Goal: Task Accomplishment & Management: Manage account settings

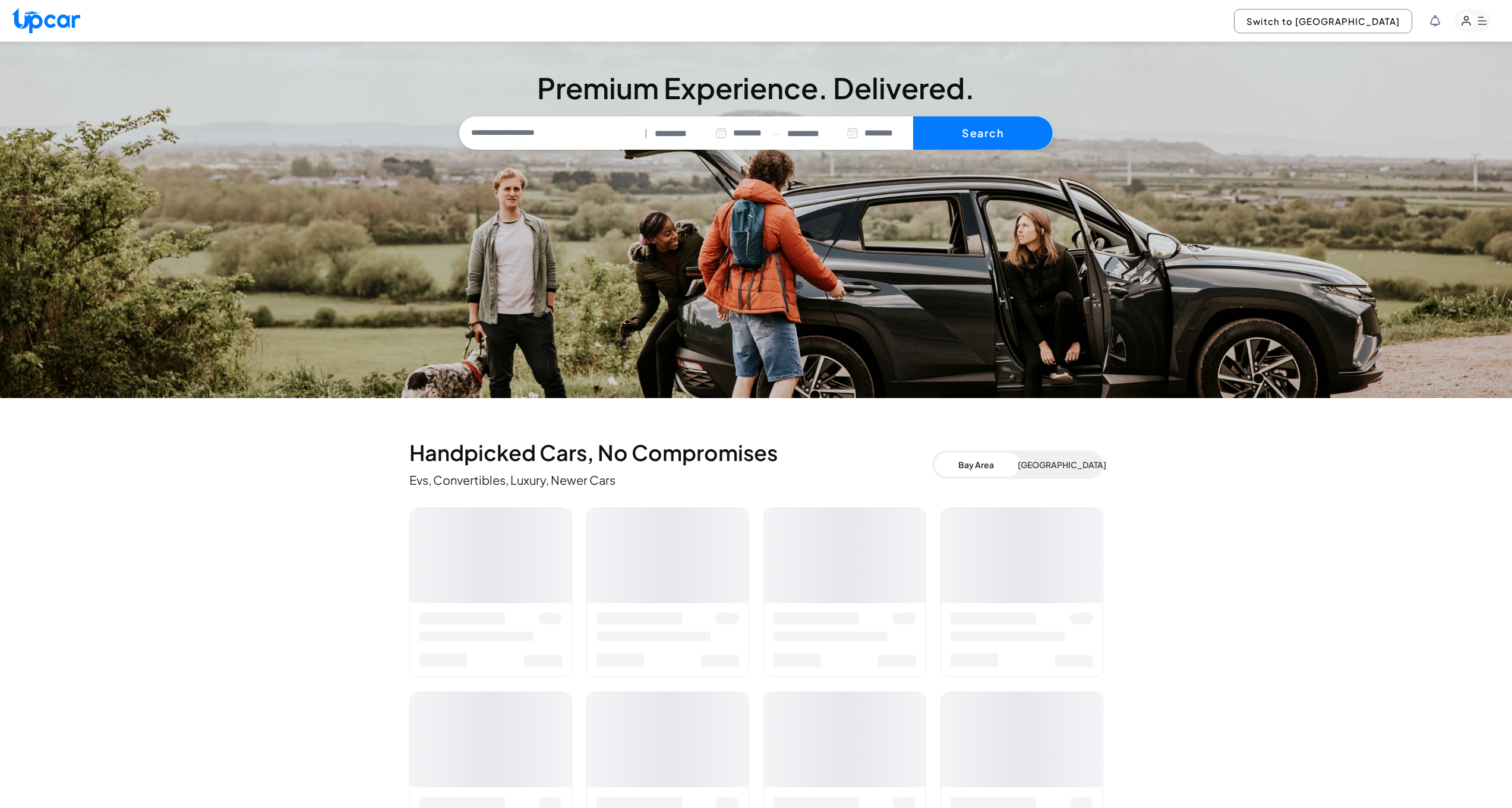
select select "********"
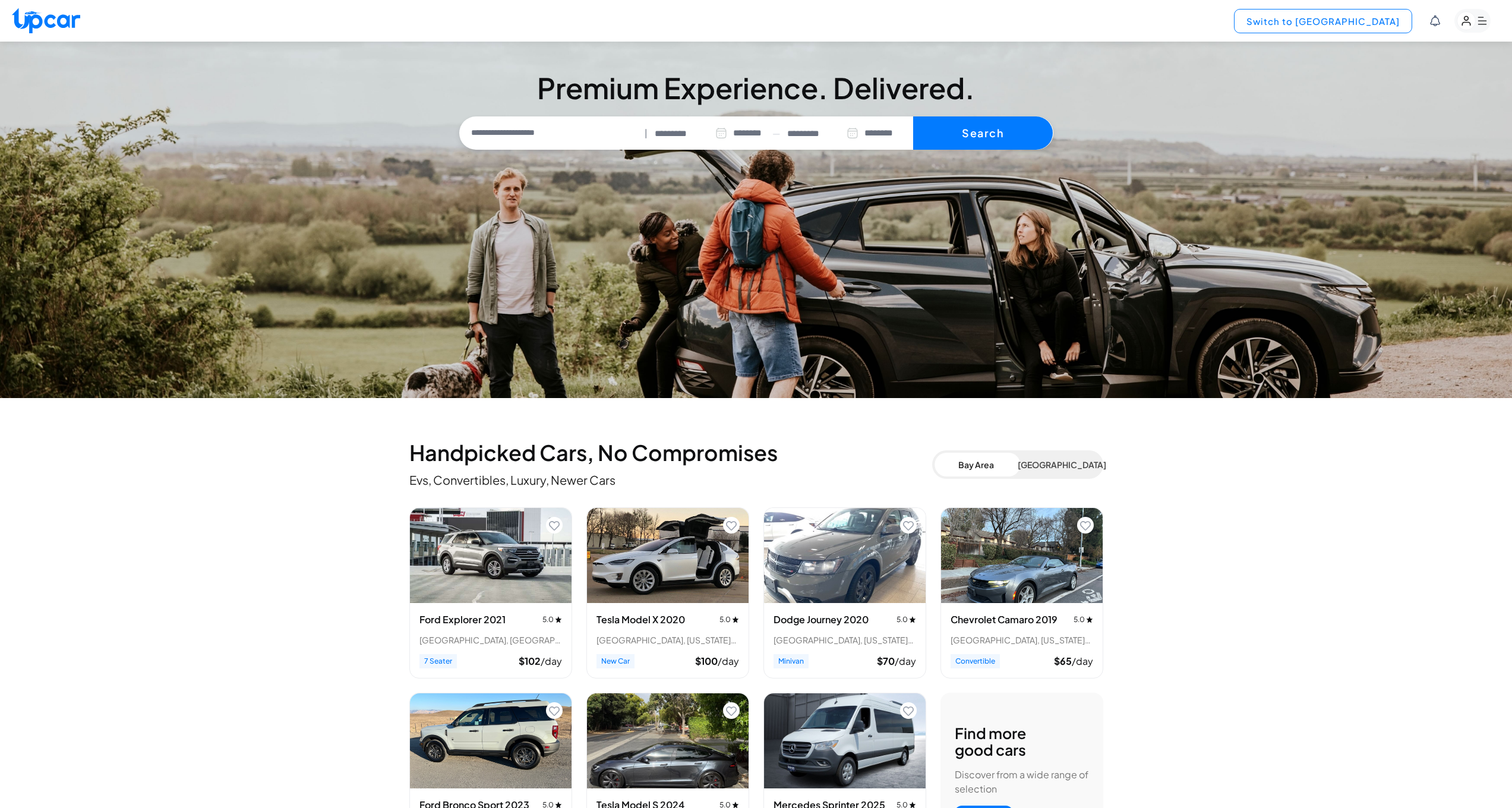
click at [1375, 15] on button "Switch to [GEOGRAPHIC_DATA]" at bounding box center [1323, 20] width 178 height 24
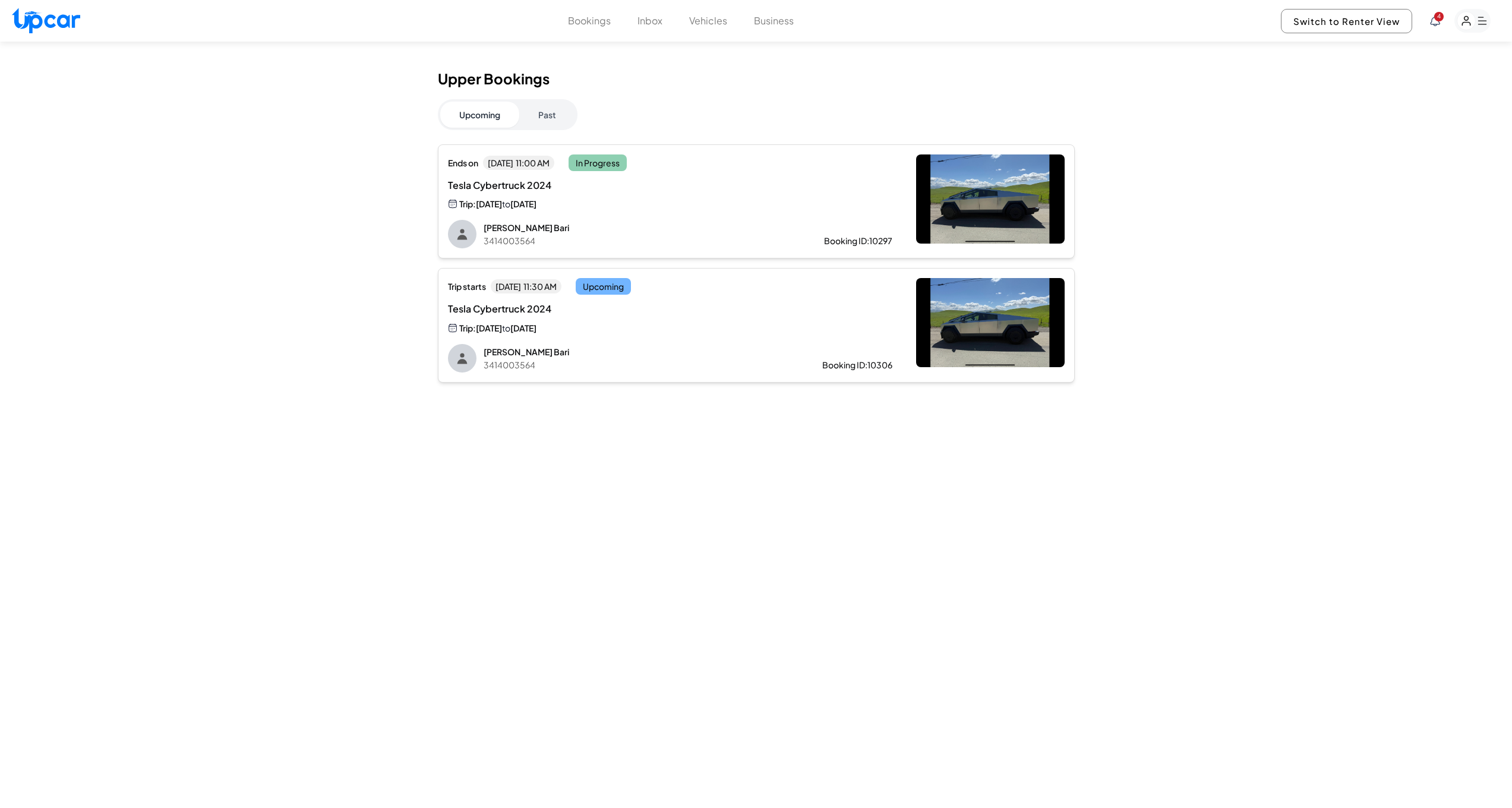
click at [1467, 22] on icon "button" at bounding box center [1466, 21] width 7 height 9
click at [1352, 169] on link "Account" at bounding box center [1405, 173] width 172 height 25
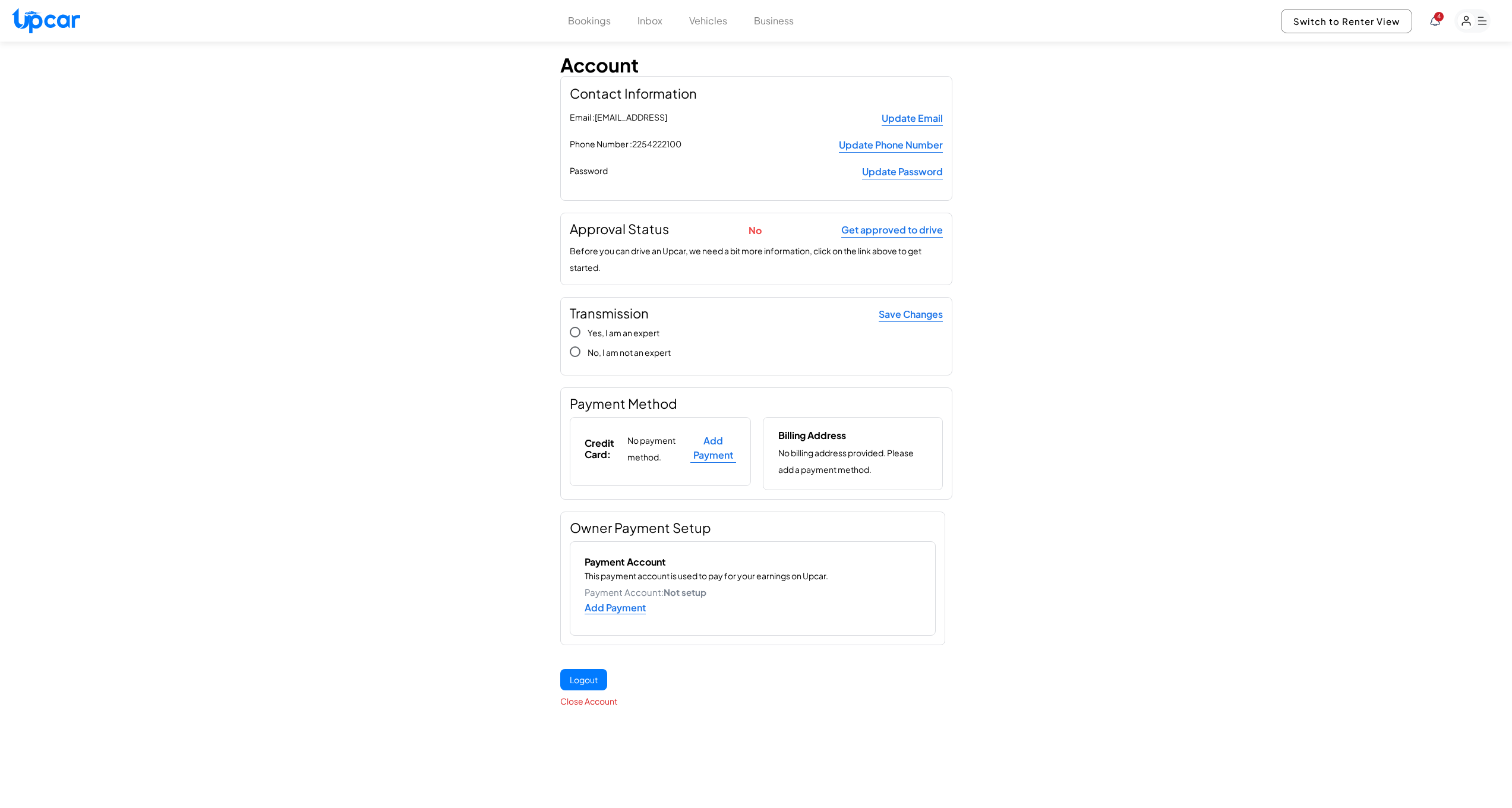
click at [1481, 23] on rect "button" at bounding box center [1472, 20] width 37 height 24
click at [1350, 146] on link "Profile" at bounding box center [1405, 145] width 172 height 25
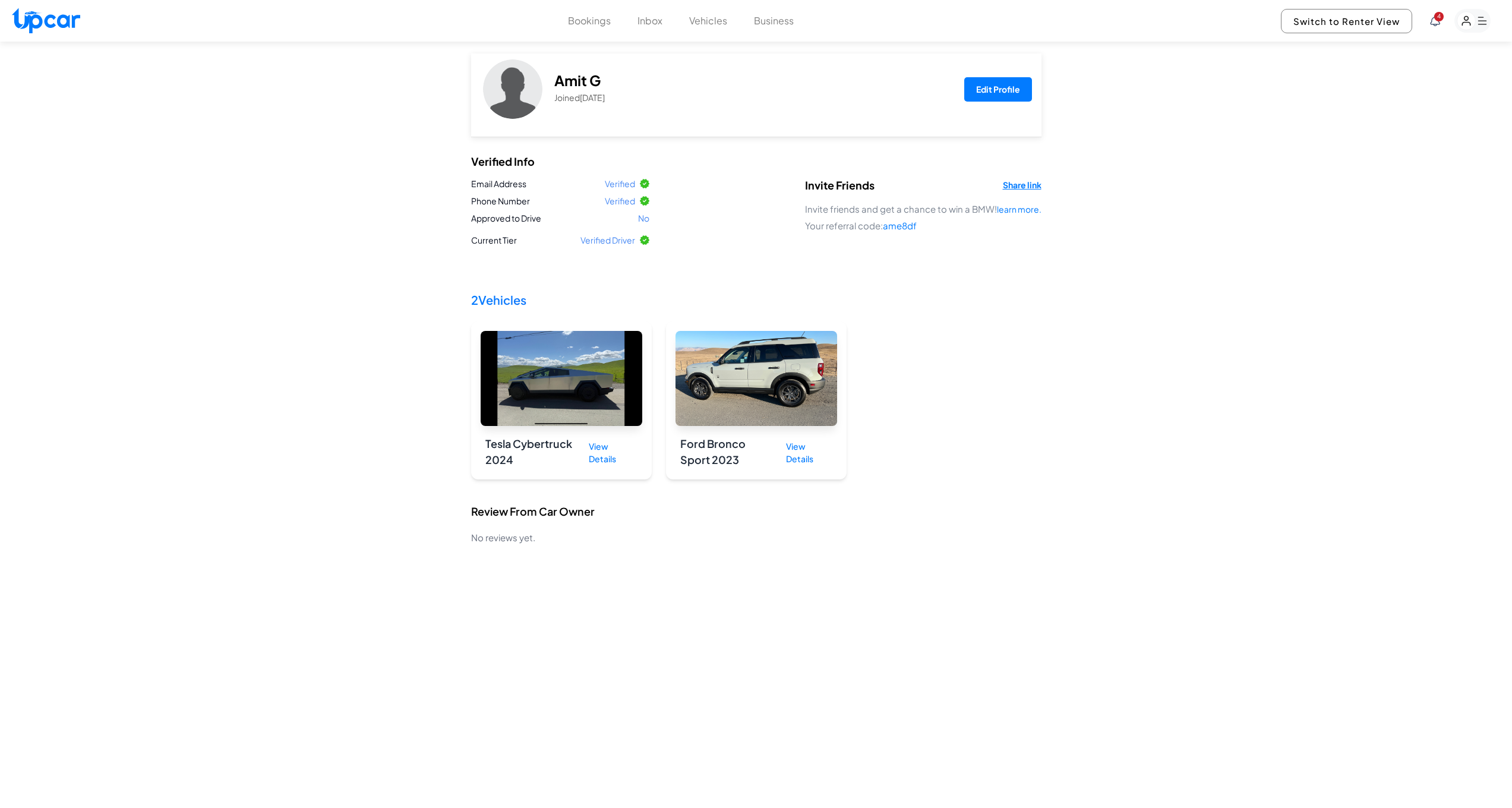
click at [718, 20] on button "Vehicles" at bounding box center [708, 20] width 38 height 14
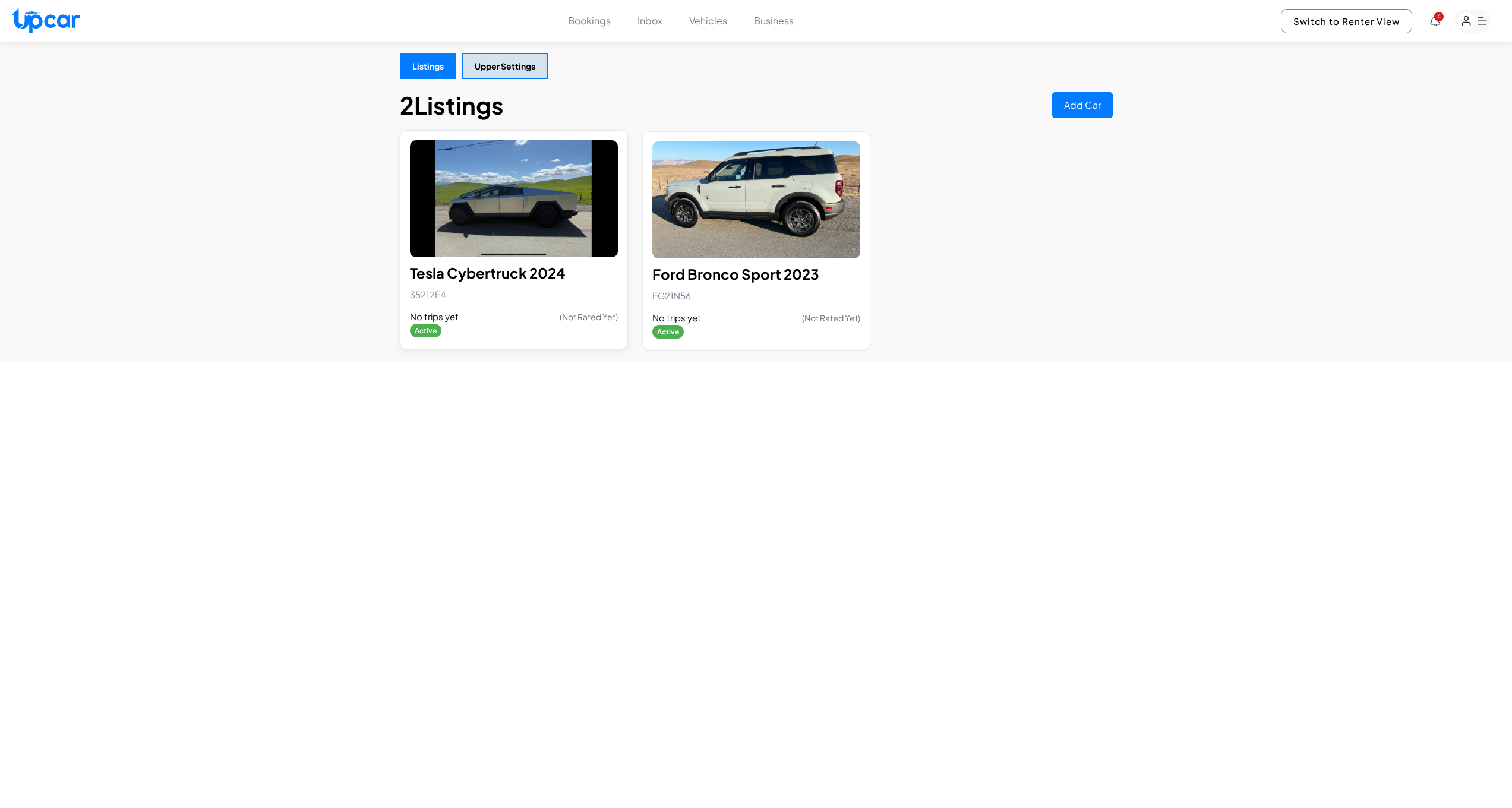
click at [482, 303] on div "Tesla Cybertruck 2024 35212E4 No trips yet (Not Rated Yet) Active" at bounding box center [514, 298] width 208 height 82
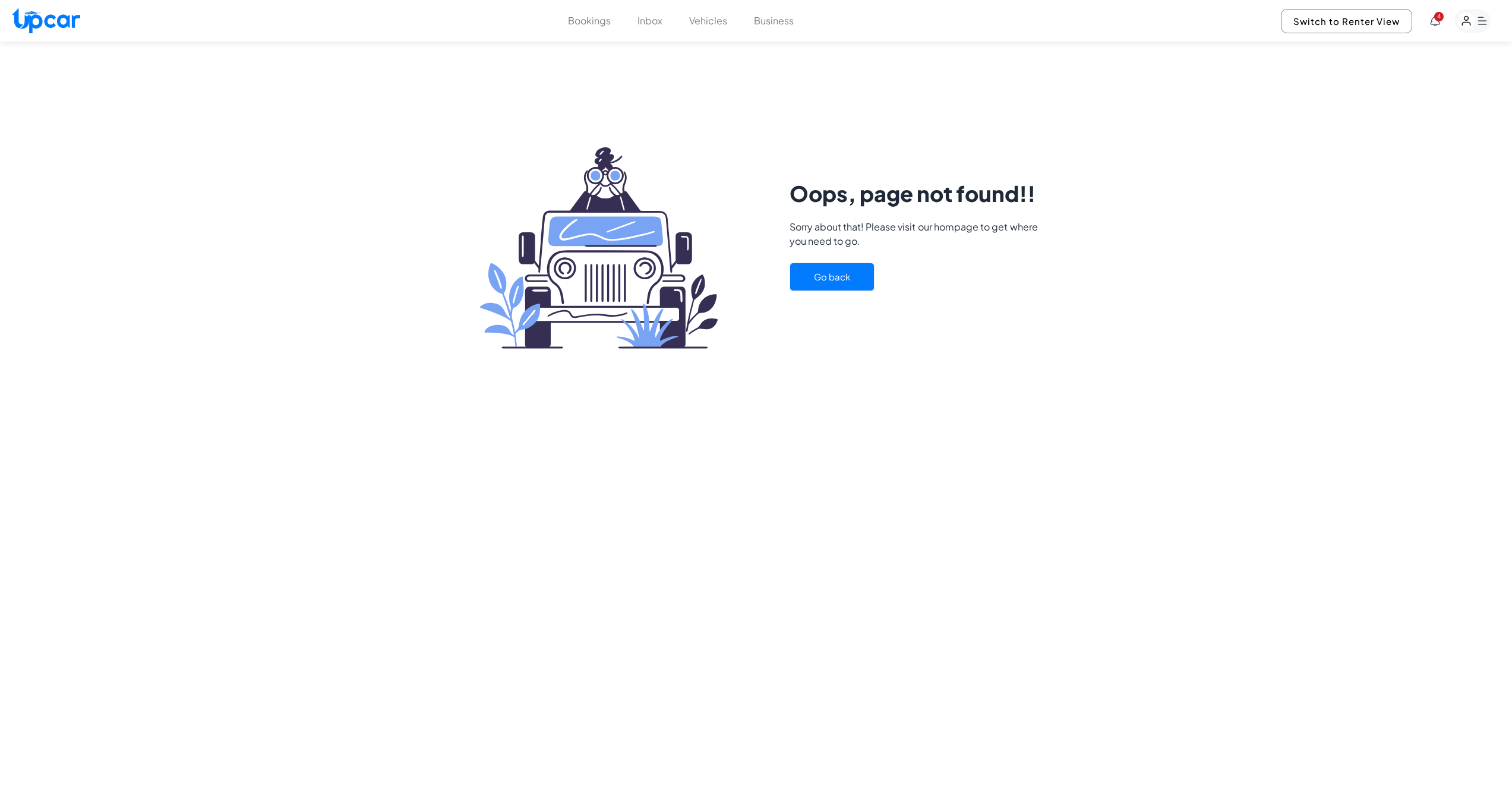
click at [829, 287] on button "Go back" at bounding box center [832, 277] width 85 height 29
select select "********"
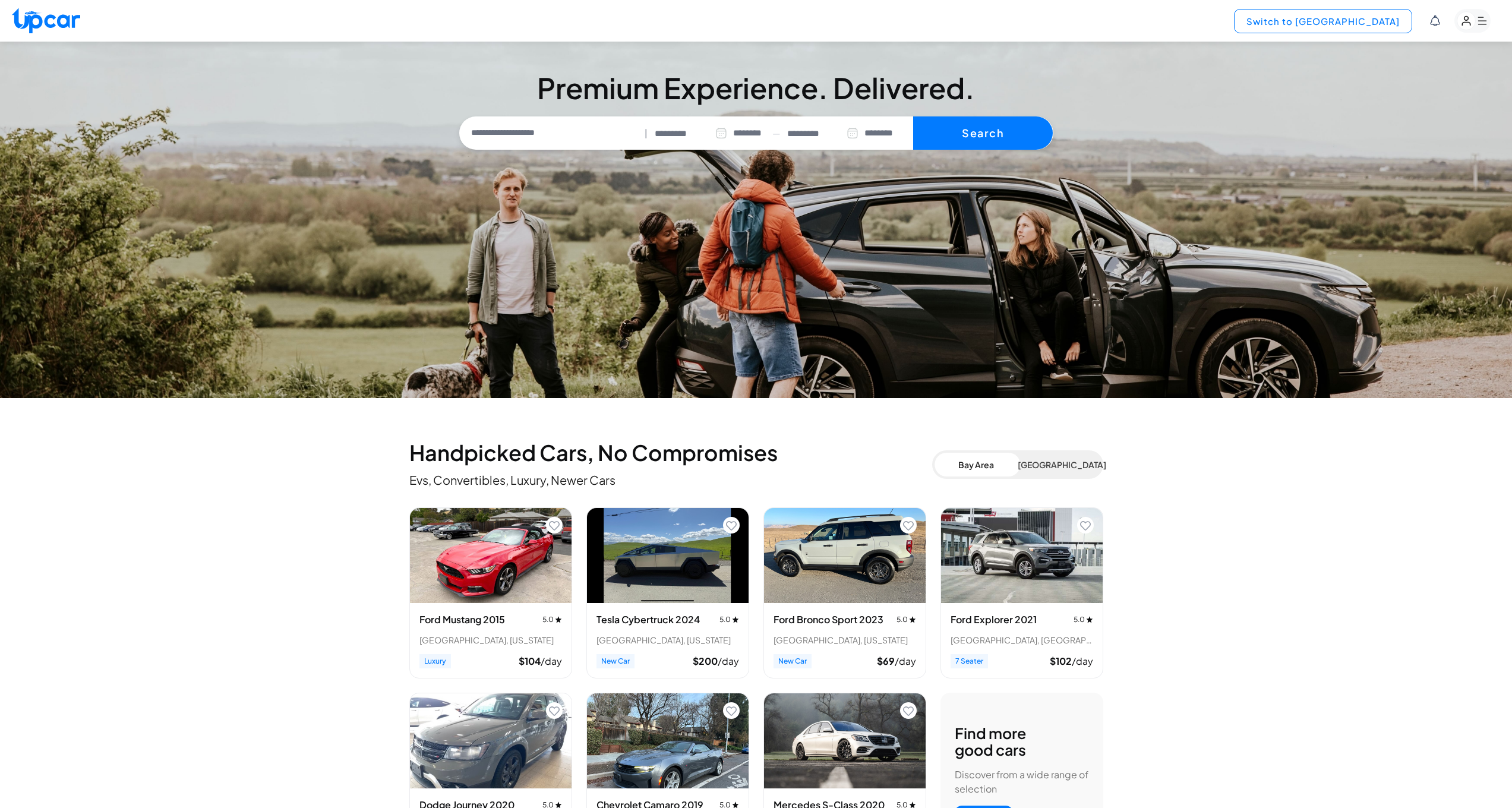
click at [1390, 12] on button "Switch to Upper View" at bounding box center [1323, 20] width 178 height 24
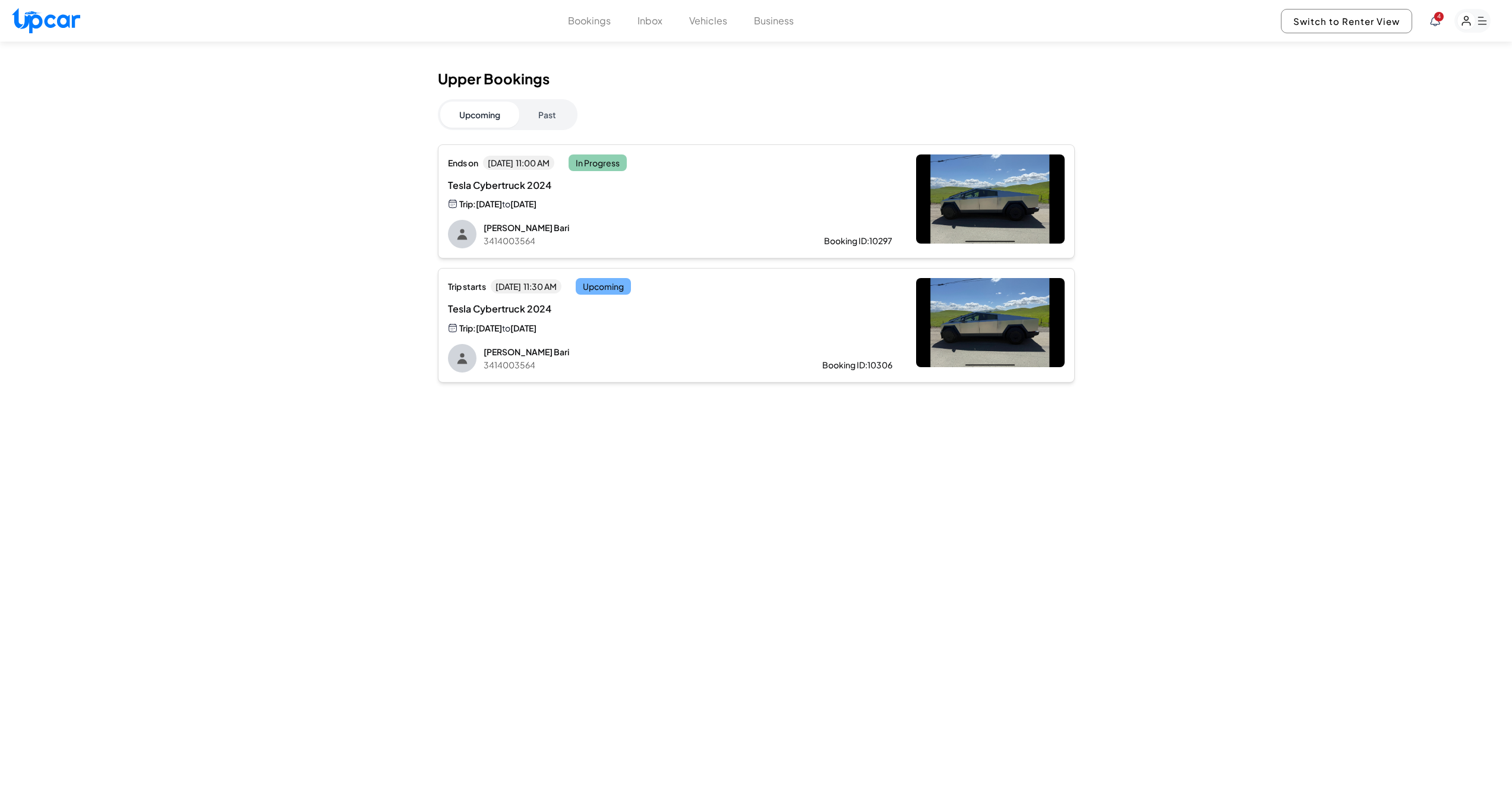
click at [741, 188] on div "Tesla Cybertruck 2024 Trip: Sat, Sep 13 to Sun, Sep 14" at bounding box center [671, 194] width 445 height 33
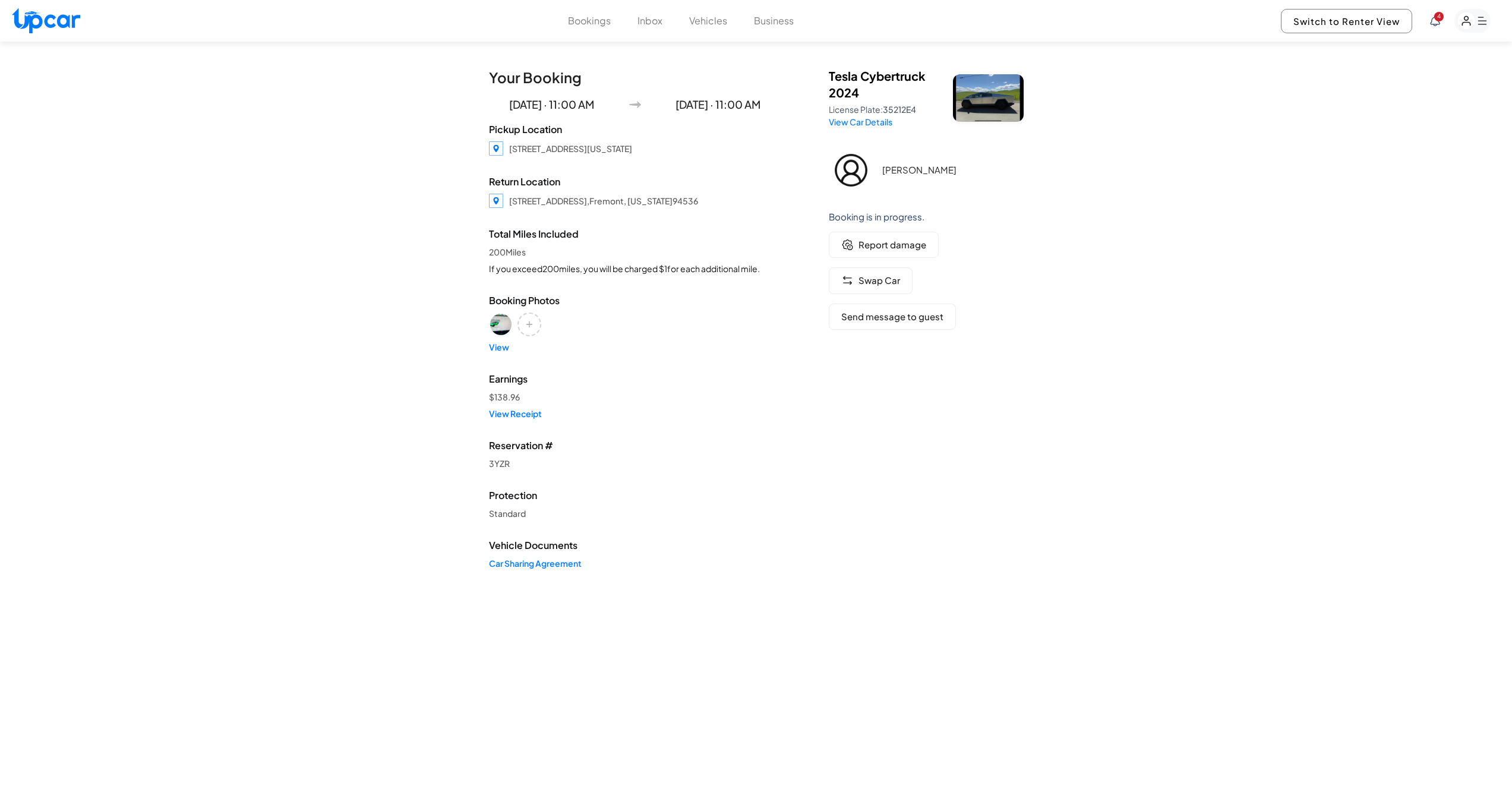
click at [1481, 23] on rect "button" at bounding box center [1472, 20] width 37 height 24
click at [1345, 147] on link "Profile" at bounding box center [1405, 145] width 172 height 25
click at [1345, 147] on div "Your Booking Sep 13 · 11:00 AM Sep 14 · 11:00 AM Pickup Location 38801 Hastings…" at bounding box center [756, 328] width 1512 height 573
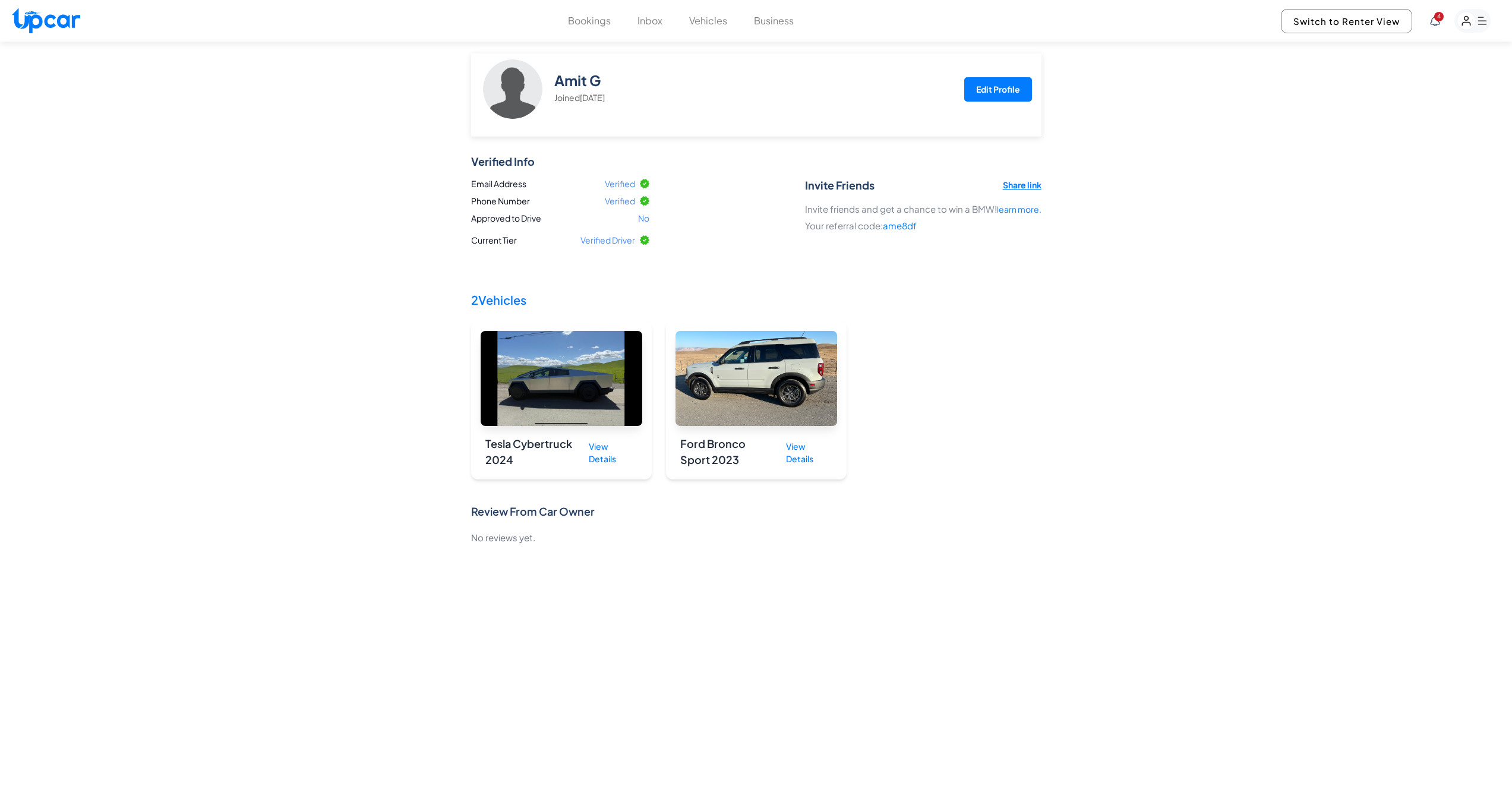
click at [583, 19] on button "Bookings" at bounding box center [589, 20] width 43 height 14
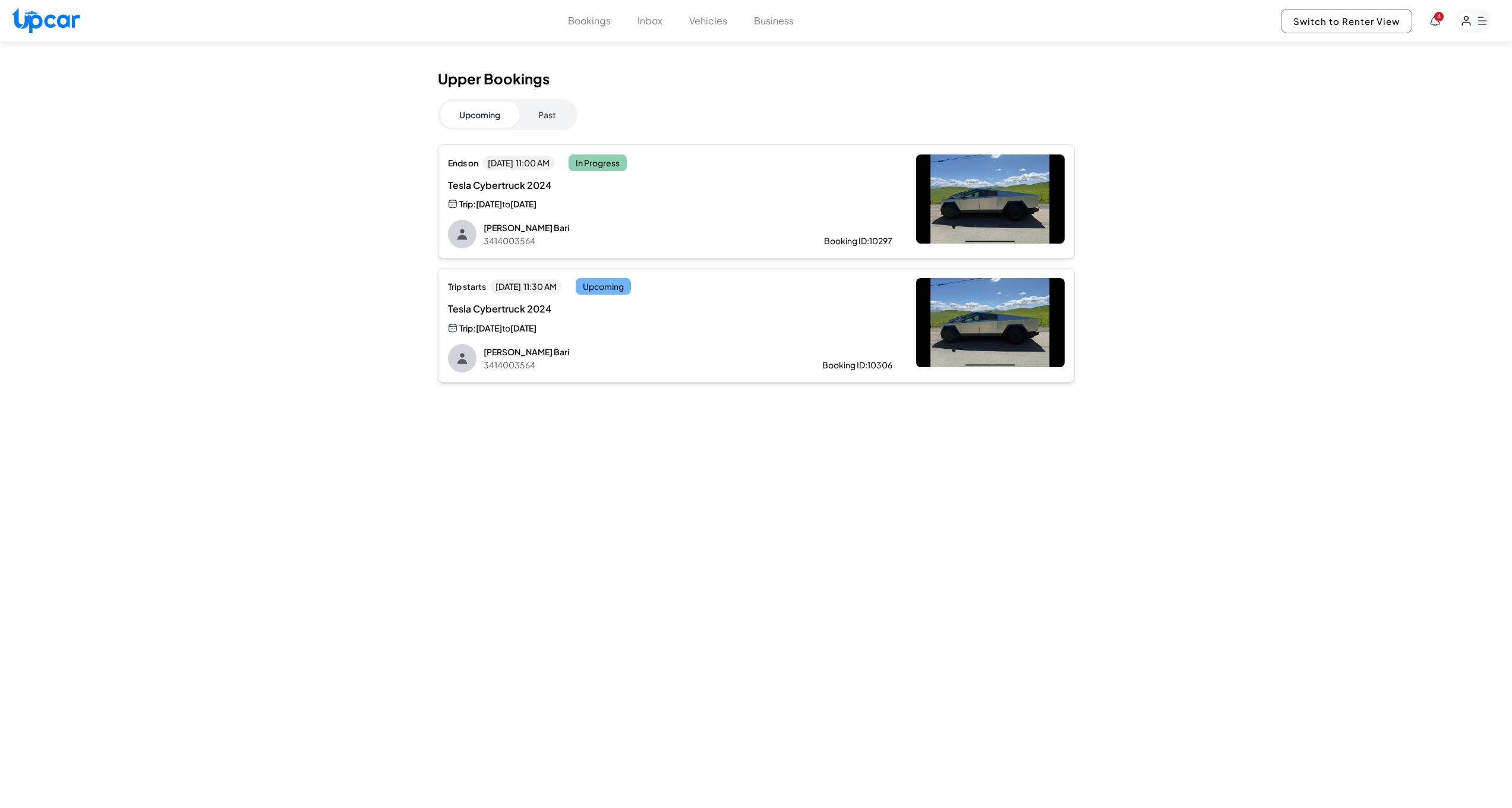
click at [1475, 20] on rect "button" at bounding box center [1467, 21] width 19 height 19
click at [1364, 172] on link "Account" at bounding box center [1405, 173] width 172 height 25
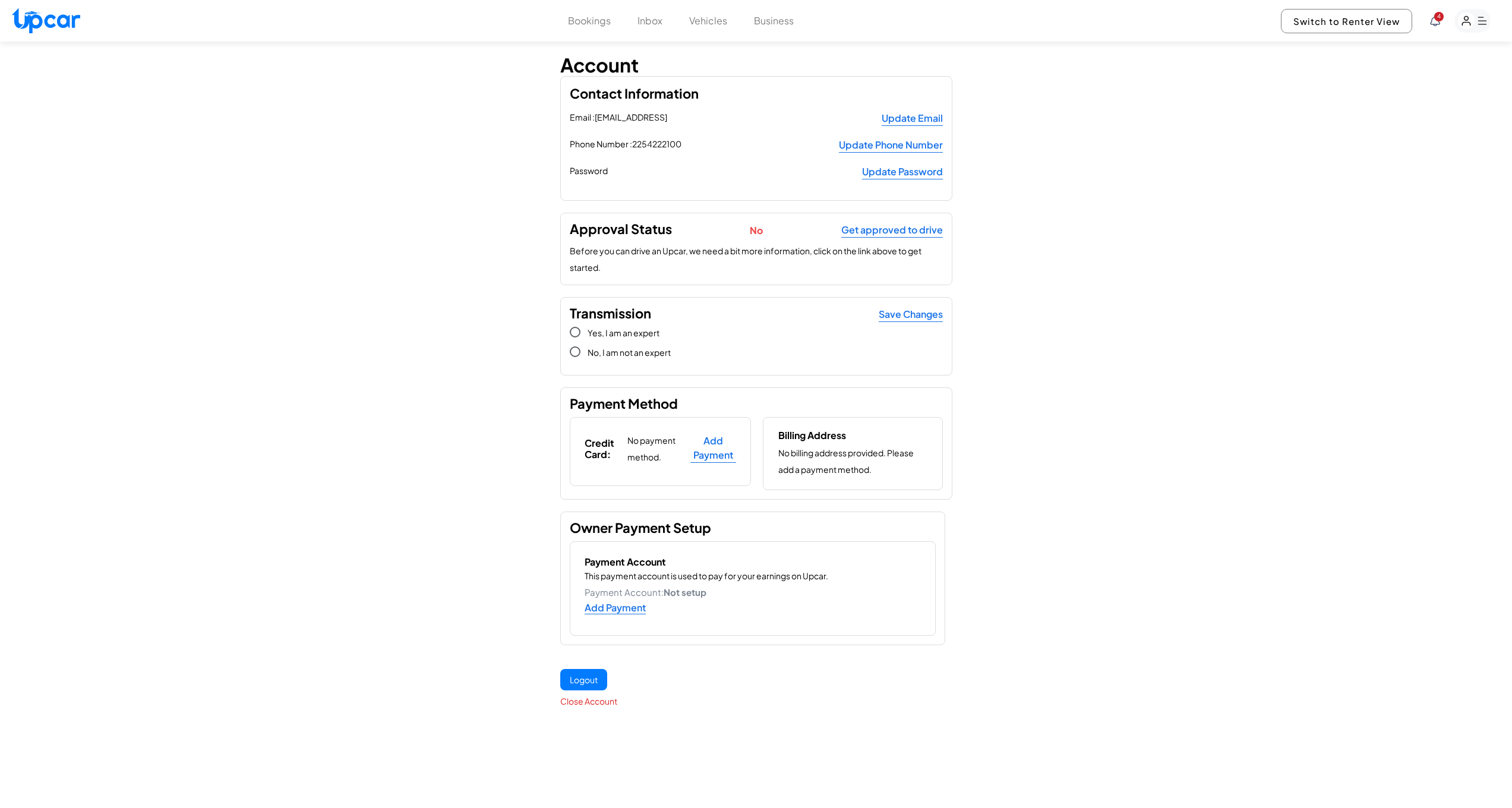
click at [783, 22] on button "Business" at bounding box center [774, 20] width 40 height 14
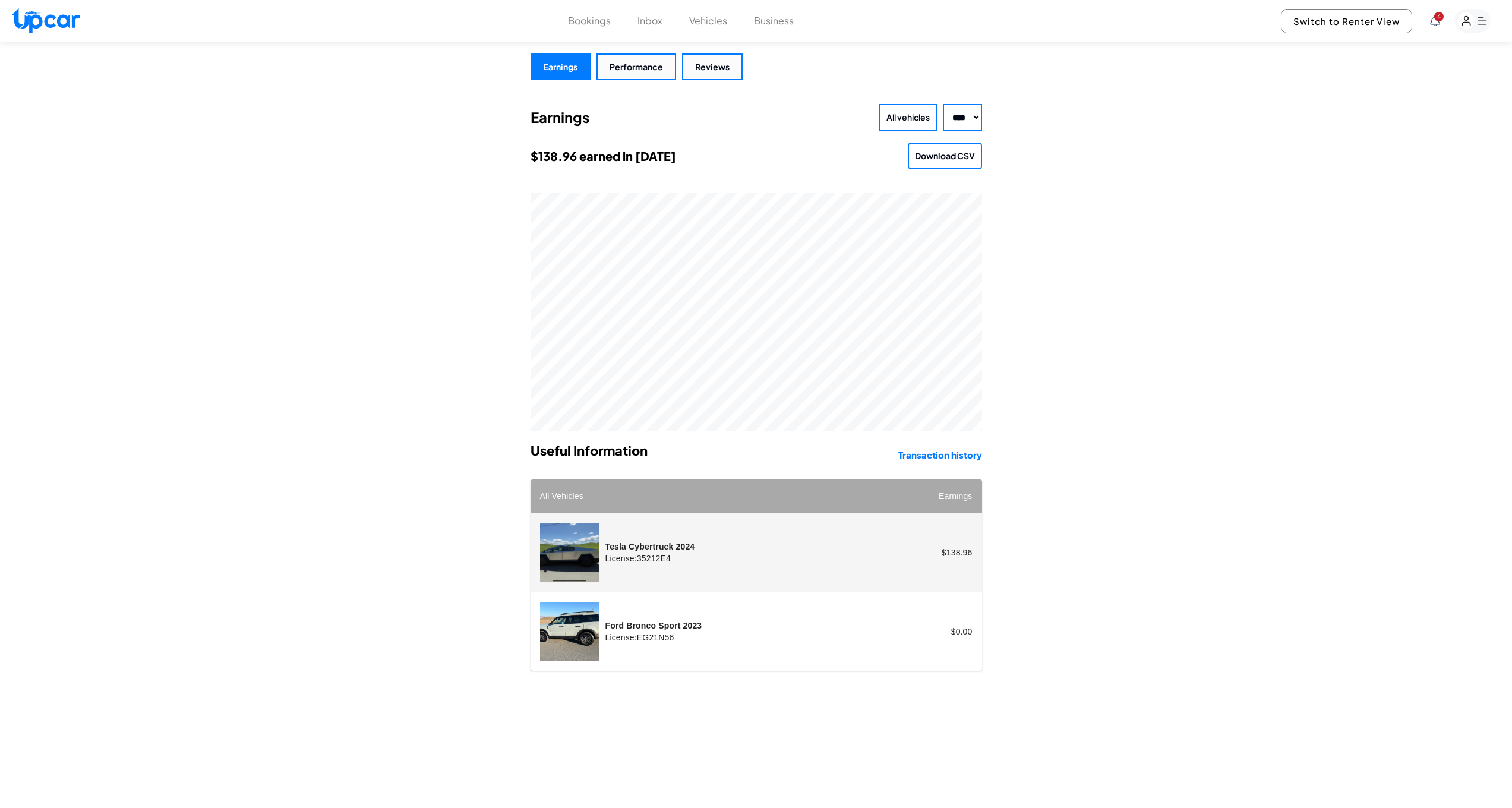
click at [1475, 21] on rect "button" at bounding box center [1467, 21] width 19 height 19
click at [1347, 144] on link "Profile" at bounding box center [1405, 145] width 172 height 25
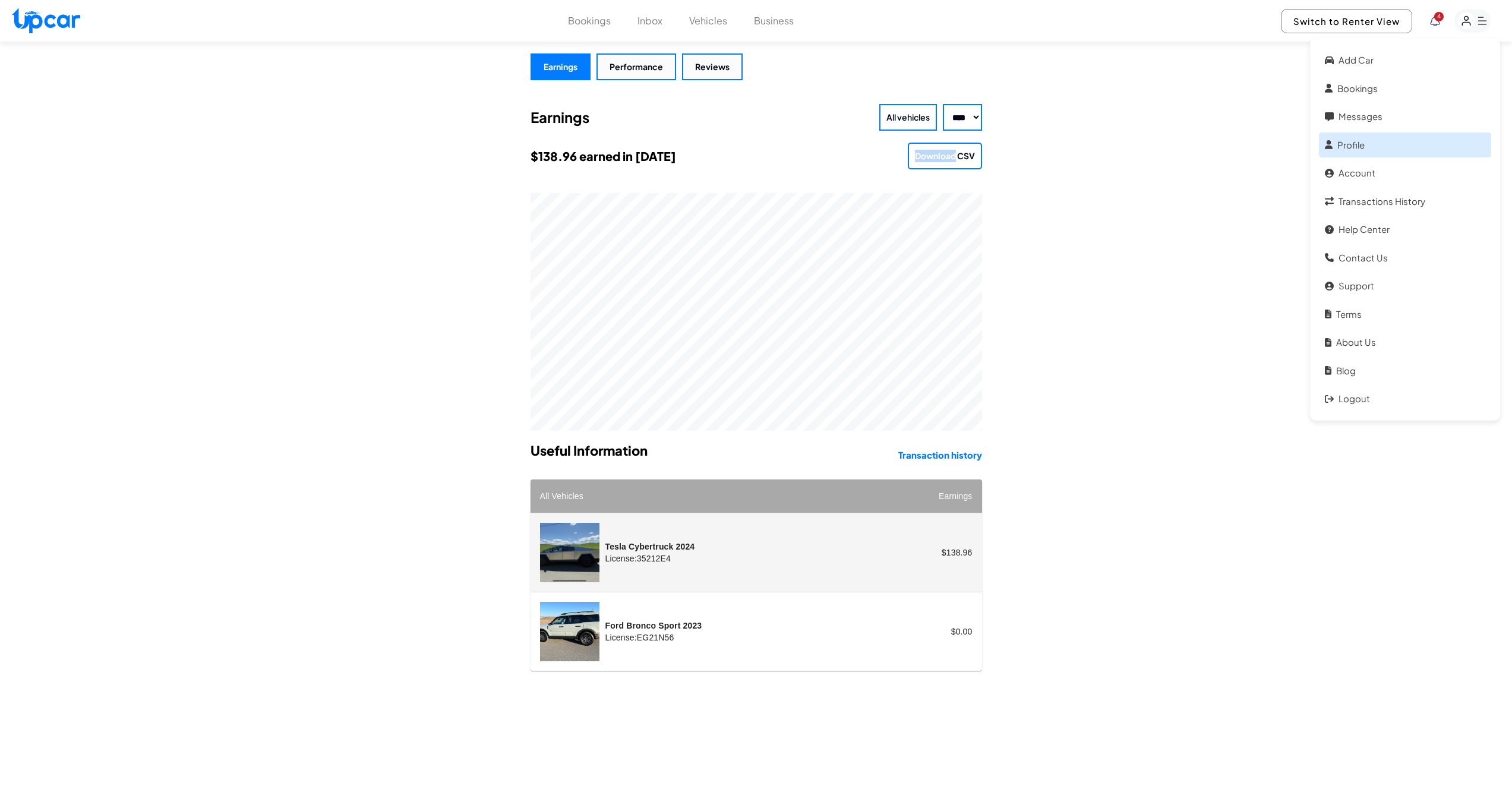
click at [1347, 144] on div "Earnings Performance Reviews Earnings All vehicles **** **** **** **** **** $13…" at bounding box center [756, 445] width 1512 height 808
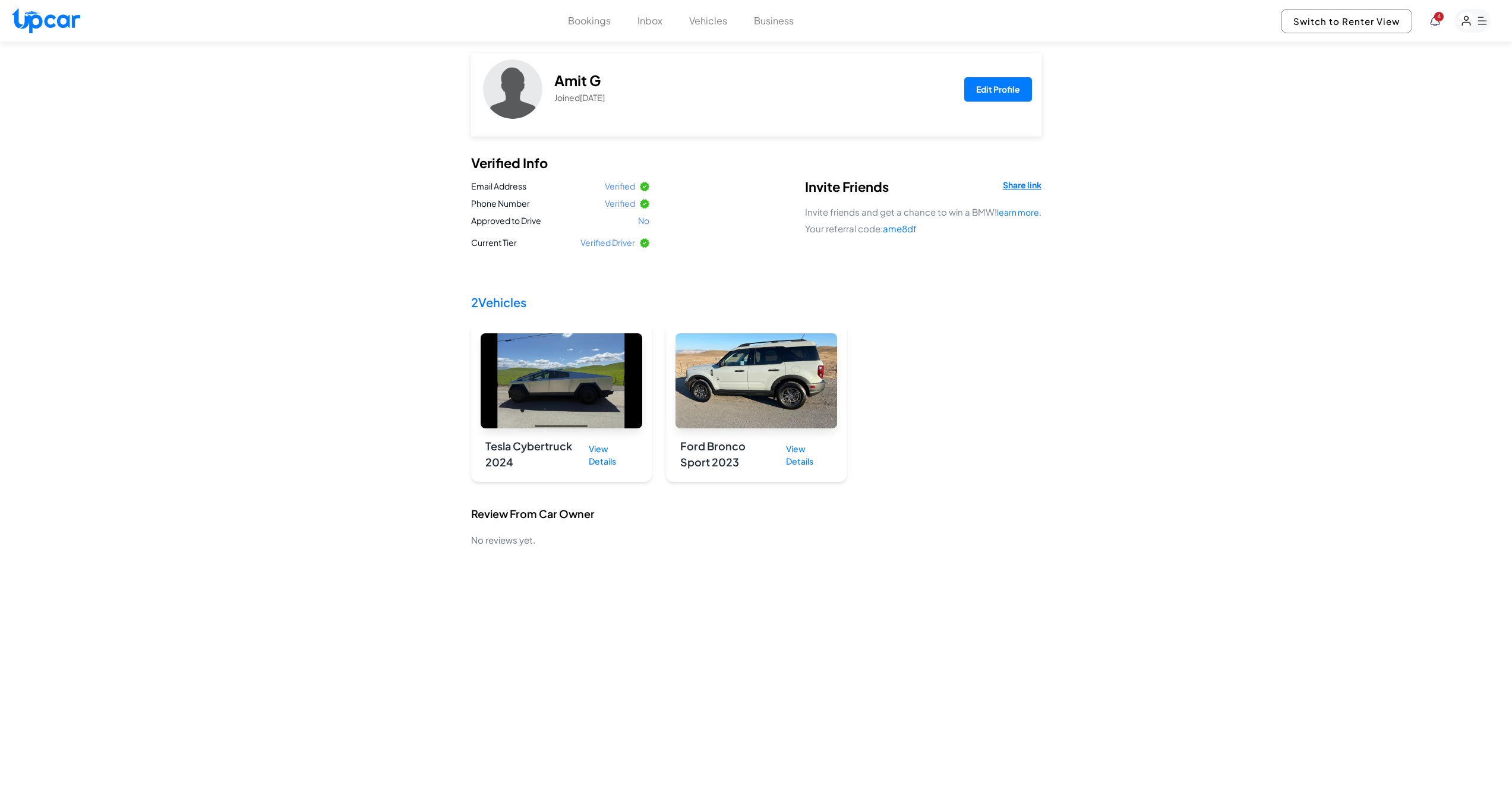
click at [1469, 20] on rect "button" at bounding box center [1467, 21] width 19 height 19
click at [1351, 142] on link "Profile" at bounding box center [1405, 145] width 172 height 25
click at [981, 89] on button "Edit Profile" at bounding box center [997, 89] width 67 height 24
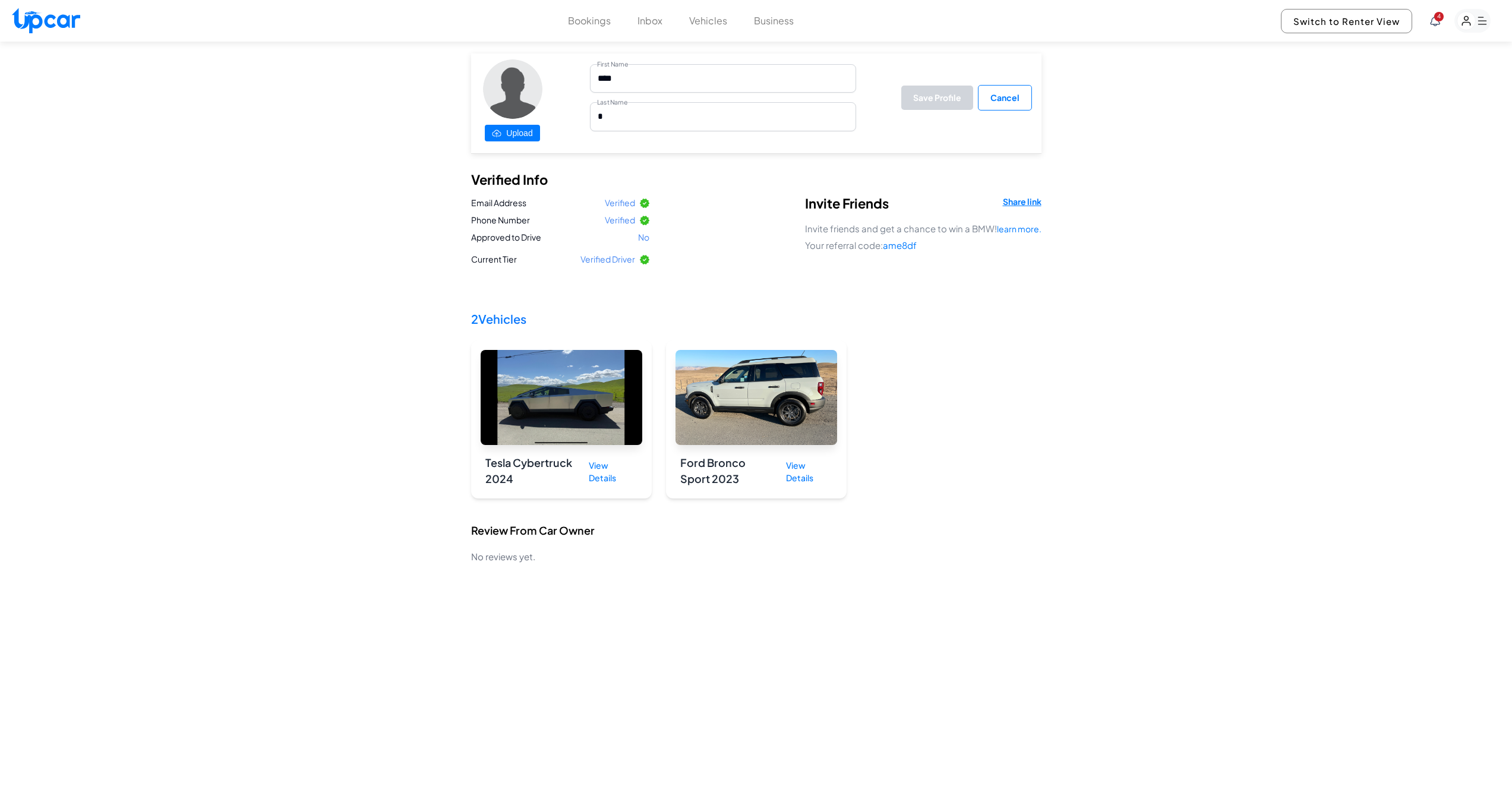
click at [516, 132] on label "Upload" at bounding box center [512, 133] width 54 height 17
click at [0, 0] on input "Upload" at bounding box center [0, 0] width 0 height 0
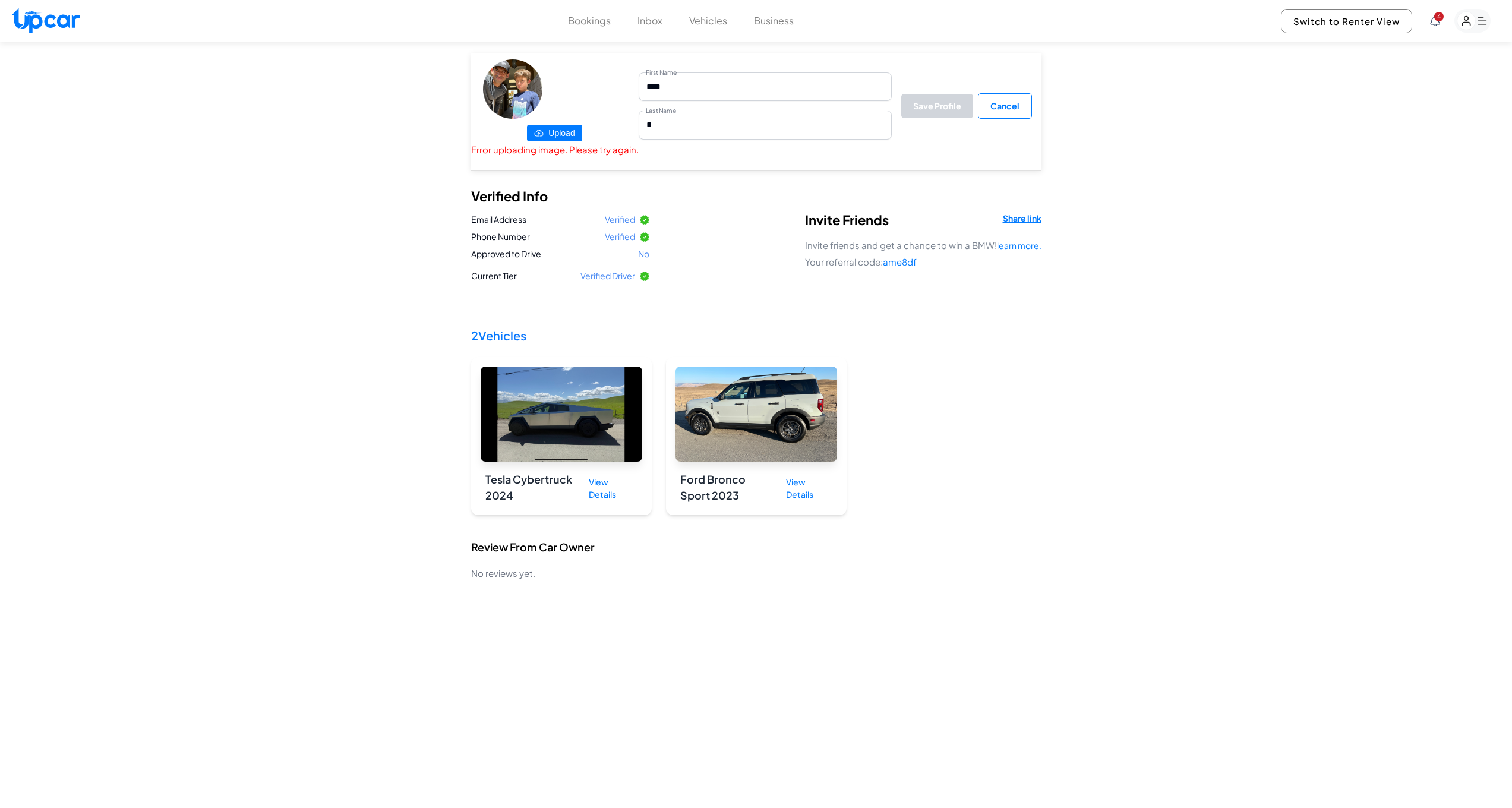
click at [562, 131] on label "Upload" at bounding box center [554, 133] width 54 height 17
click at [0, 0] on input "Upload" at bounding box center [0, 0] width 0 height 0
click at [708, 22] on button "Vehicles" at bounding box center [708, 20] width 38 height 14
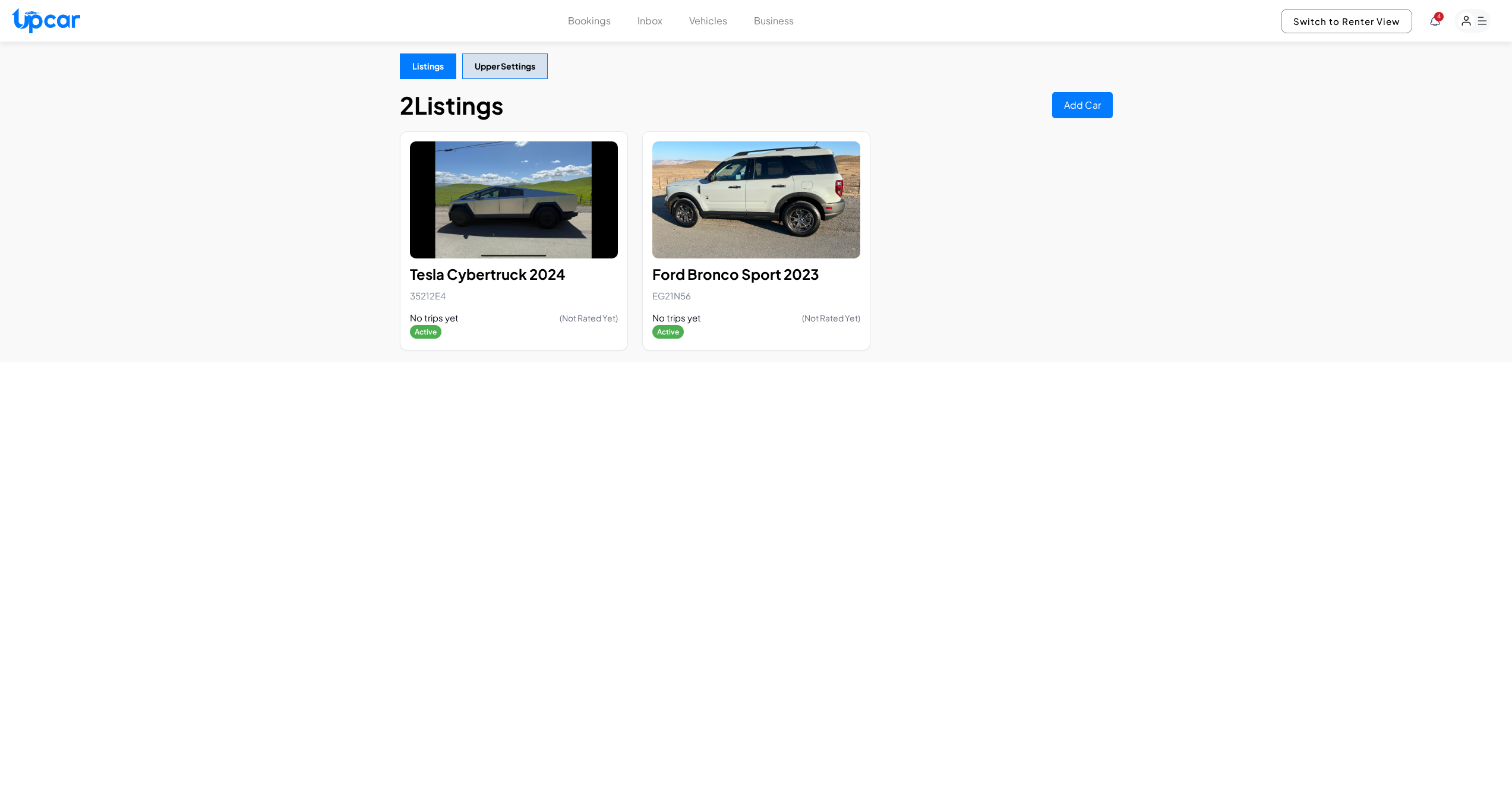
click at [1480, 22] on rect "button" at bounding box center [1472, 20] width 37 height 24
click at [1366, 140] on link "Profile" at bounding box center [1405, 145] width 172 height 25
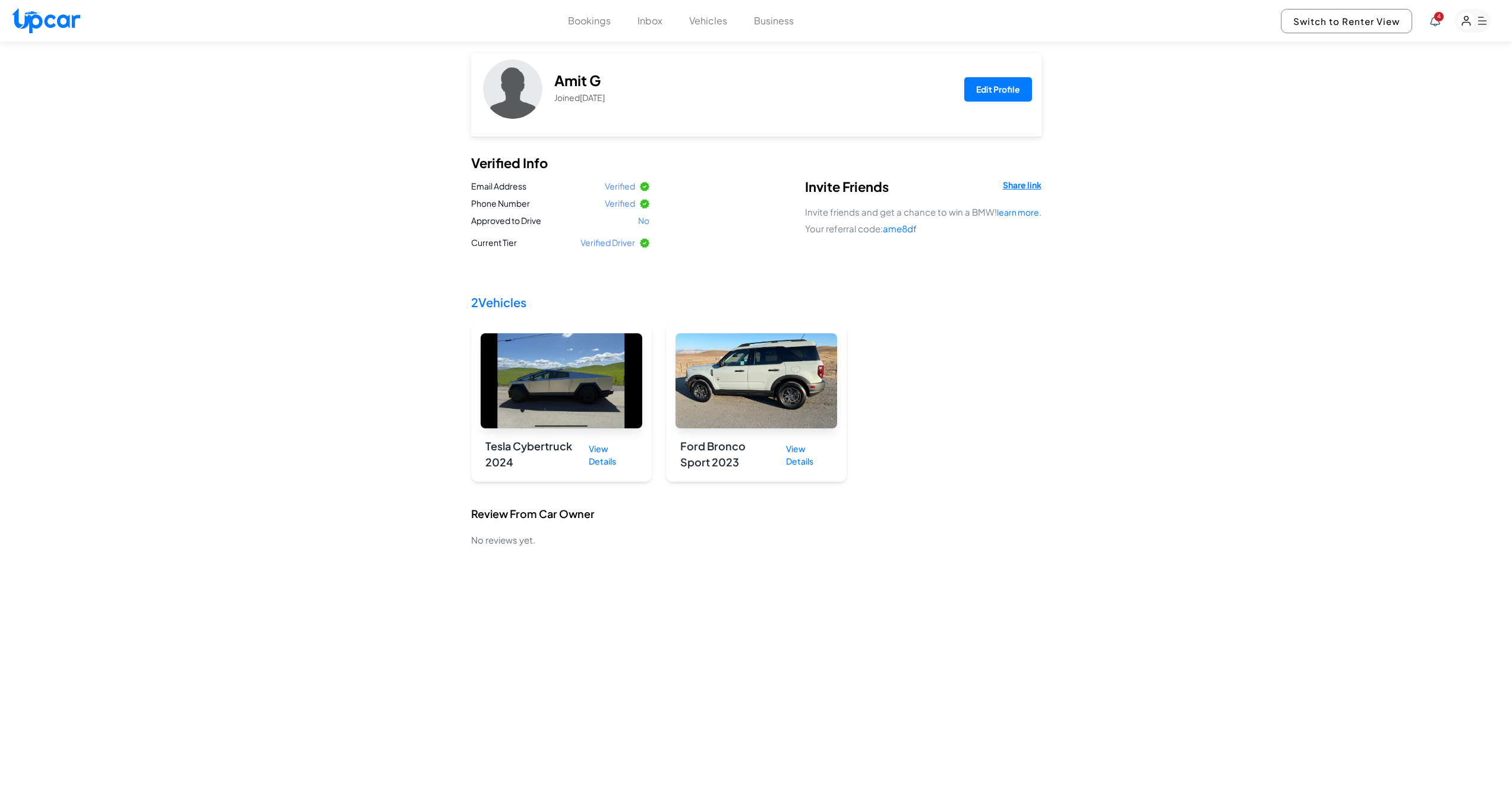
click at [1471, 22] on rect "button" at bounding box center [1467, 21] width 19 height 19
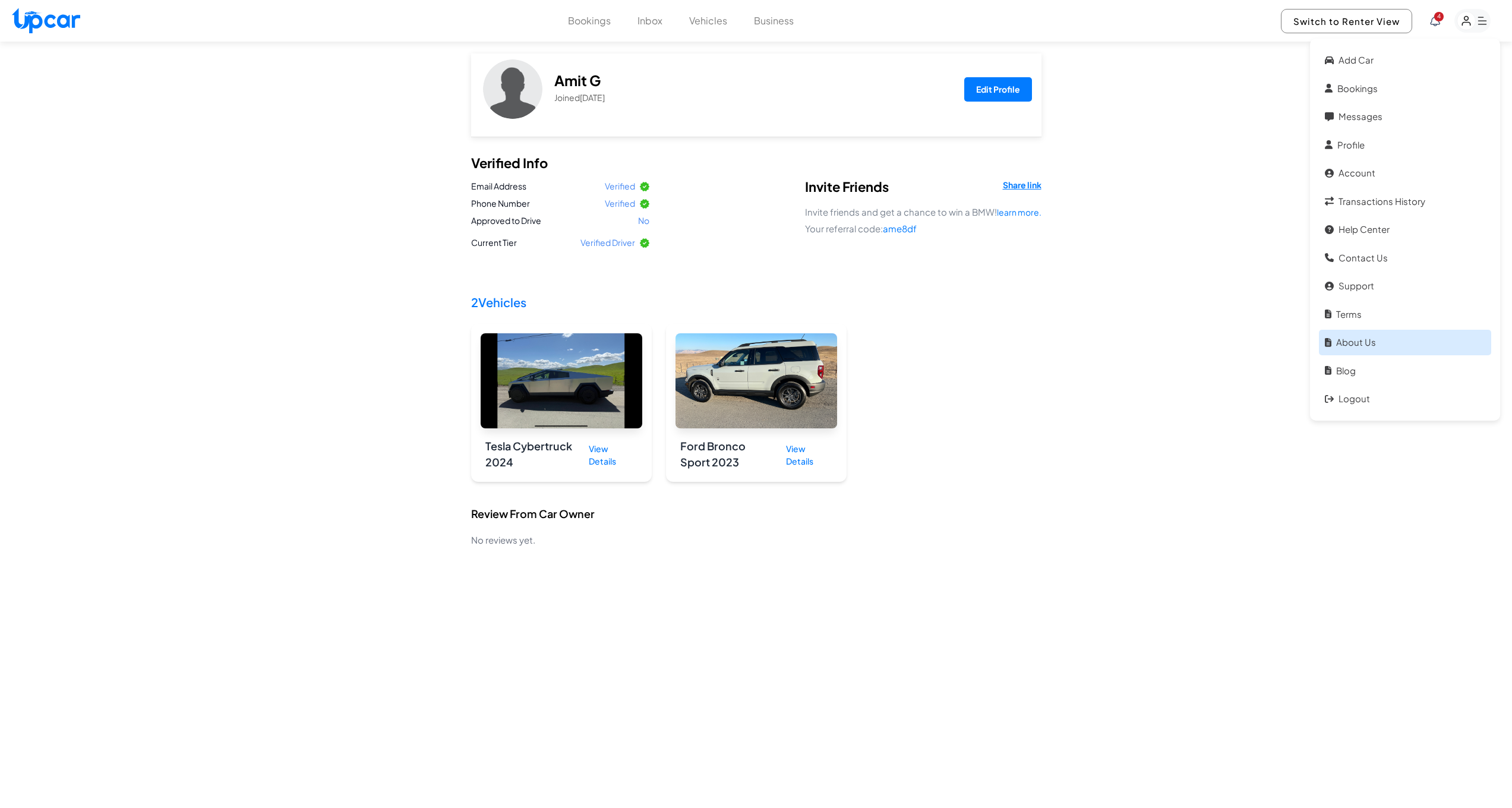
click at [1375, 343] on link "About Us" at bounding box center [1405, 342] width 172 height 25
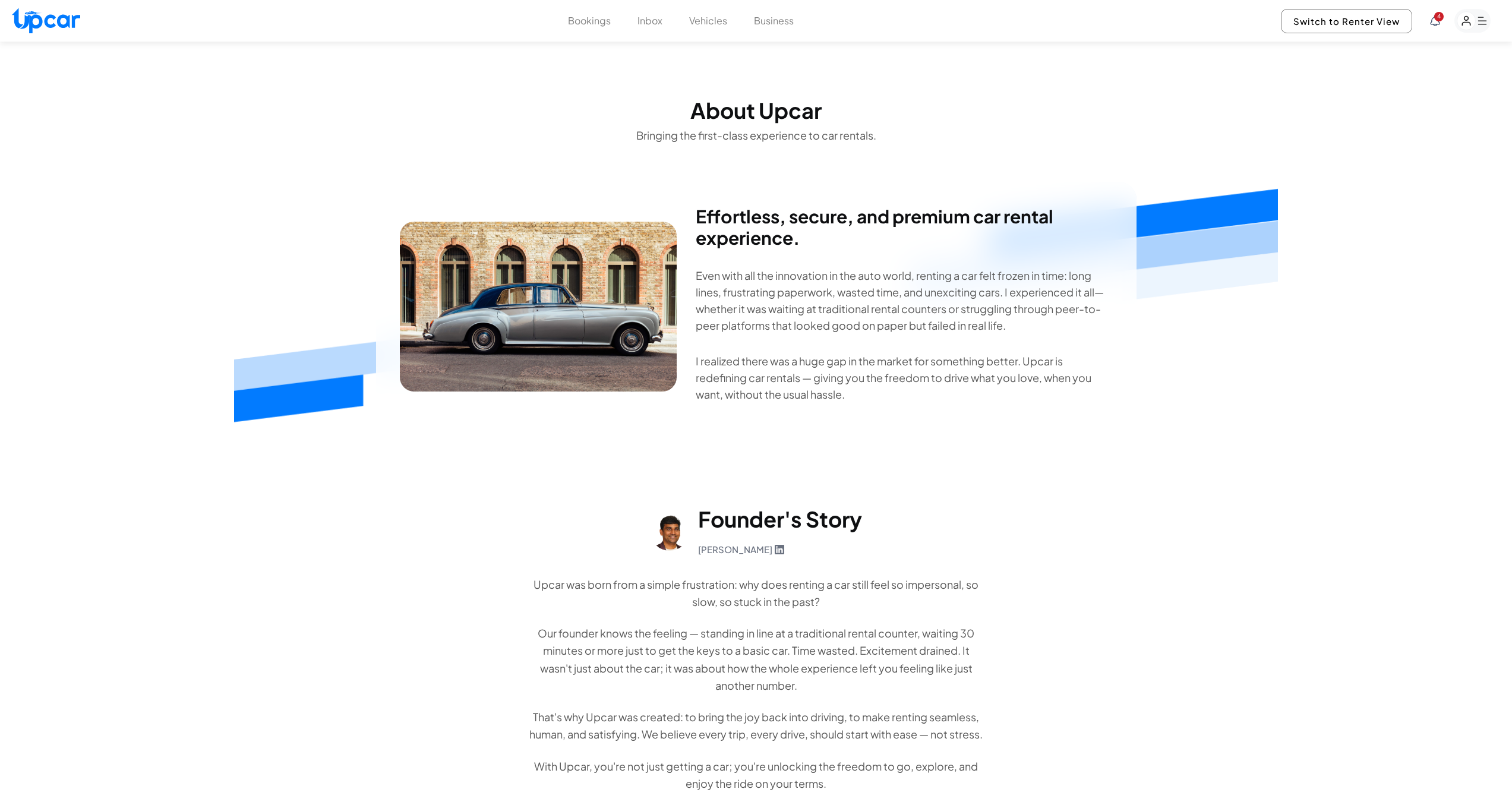
click at [1465, 14] on rect "button" at bounding box center [1467, 21] width 19 height 19
click at [1352, 170] on link "Account" at bounding box center [1405, 173] width 172 height 25
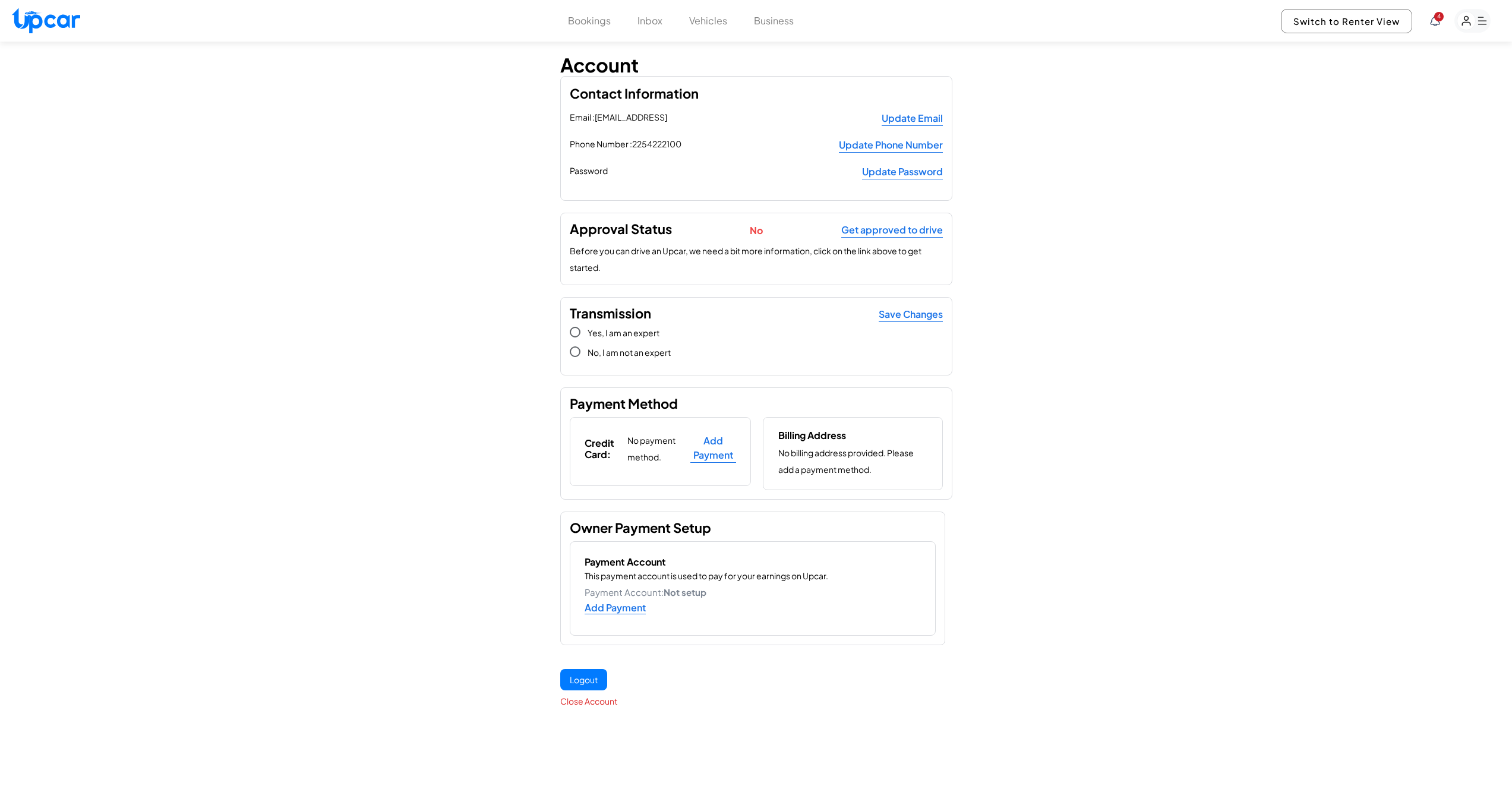
click at [714, 461] on button "Add Payment" at bounding box center [713, 448] width 46 height 29
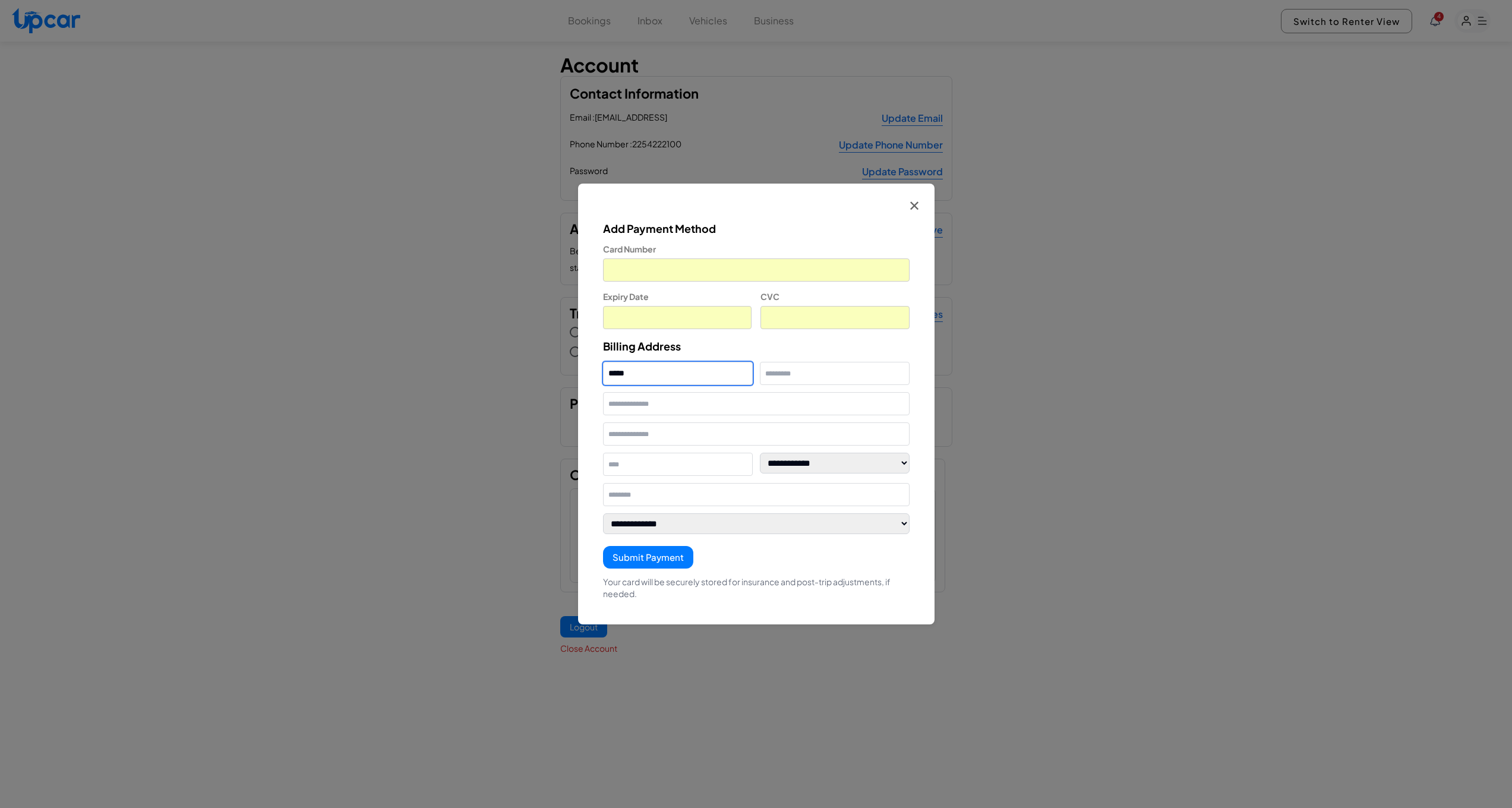
type input "****"
type input "******"
type input "**********"
type input "***"
type input "*******"
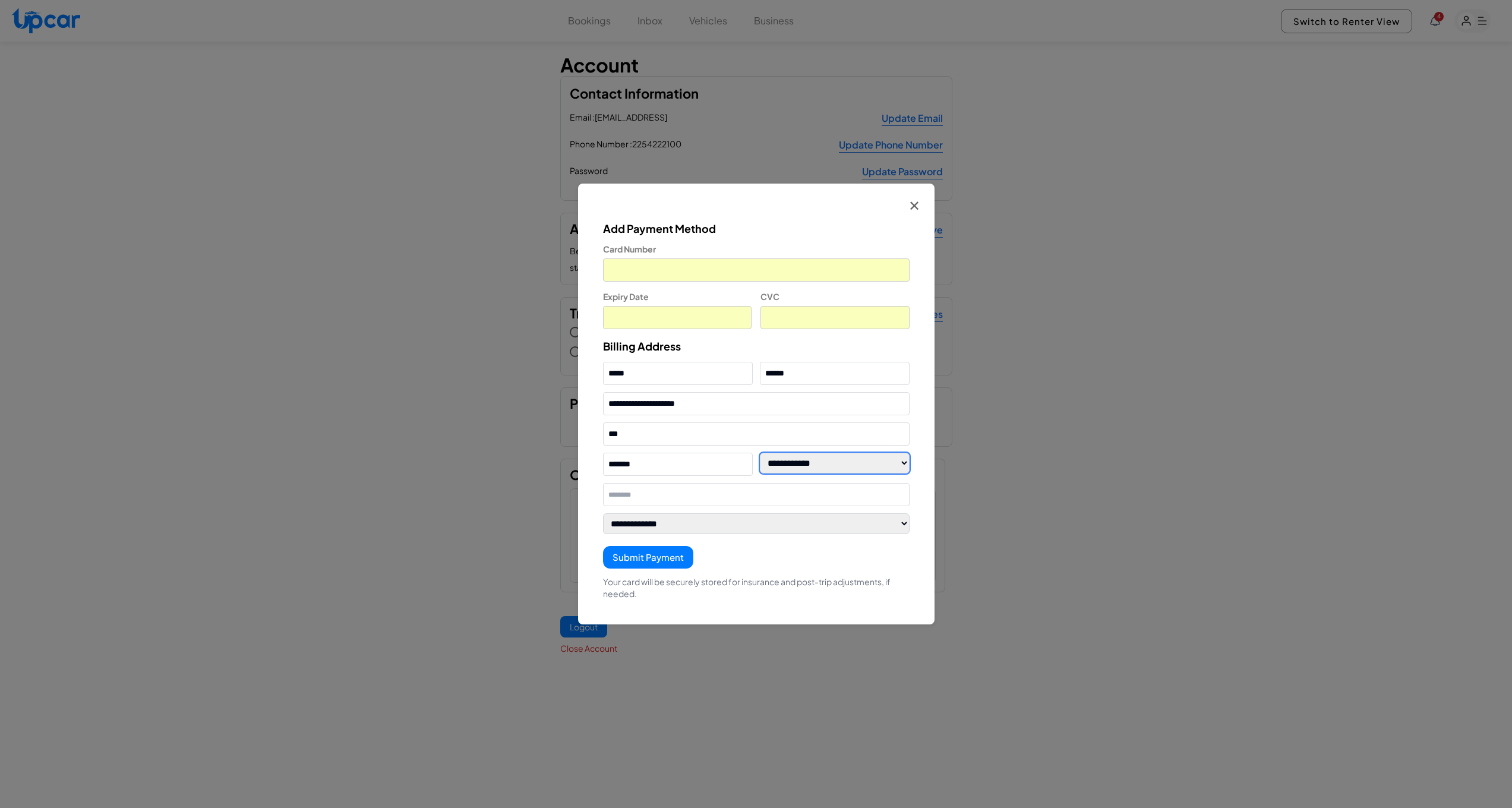
select select "**"
type input "*****"
click at [659, 552] on button "Submit Payment" at bounding box center [648, 557] width 90 height 23
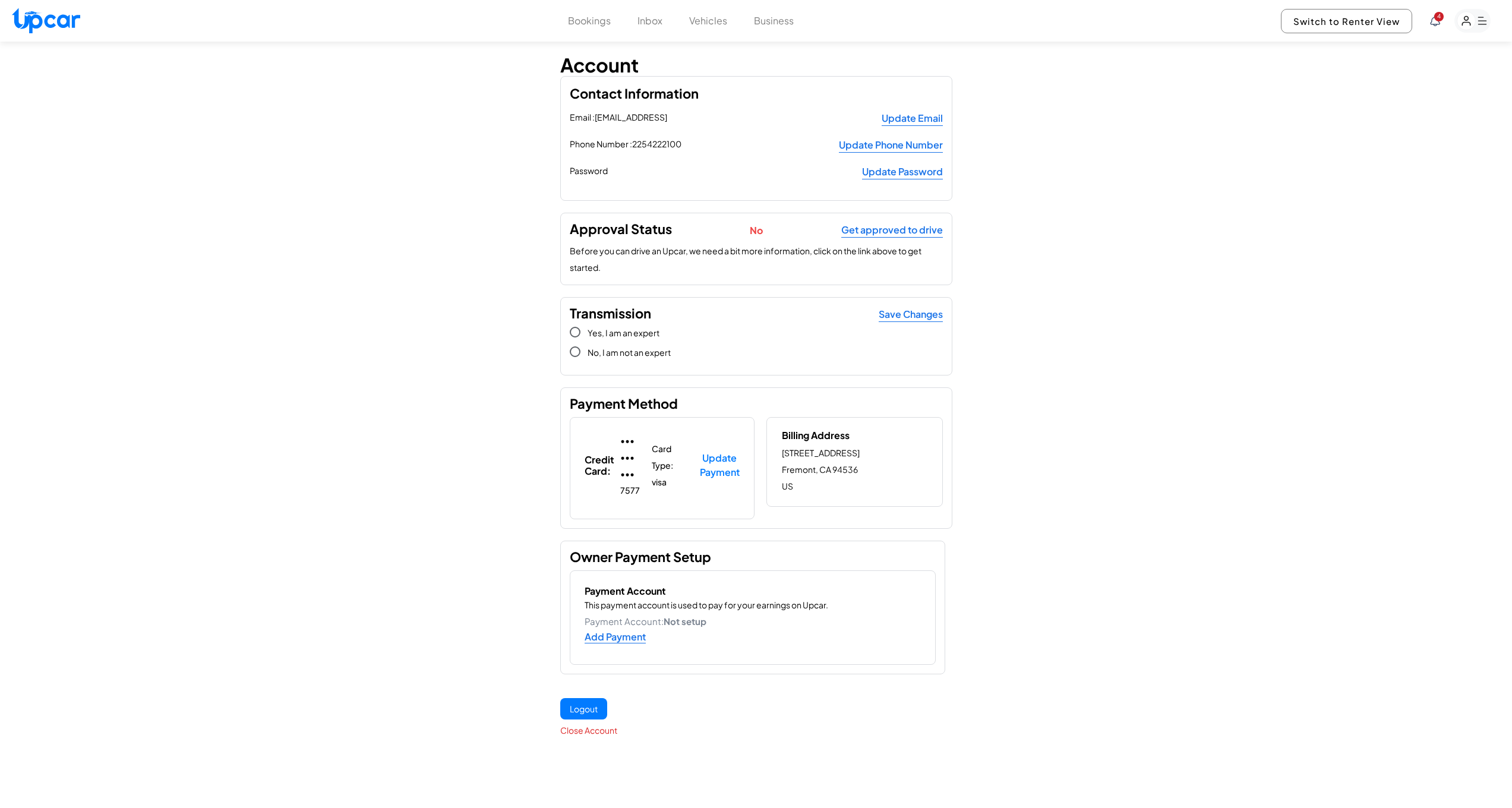
click at [1466, 21] on icon "button" at bounding box center [1472, 20] width 37 height 24
click at [1346, 146] on link "Profile" at bounding box center [1405, 145] width 172 height 25
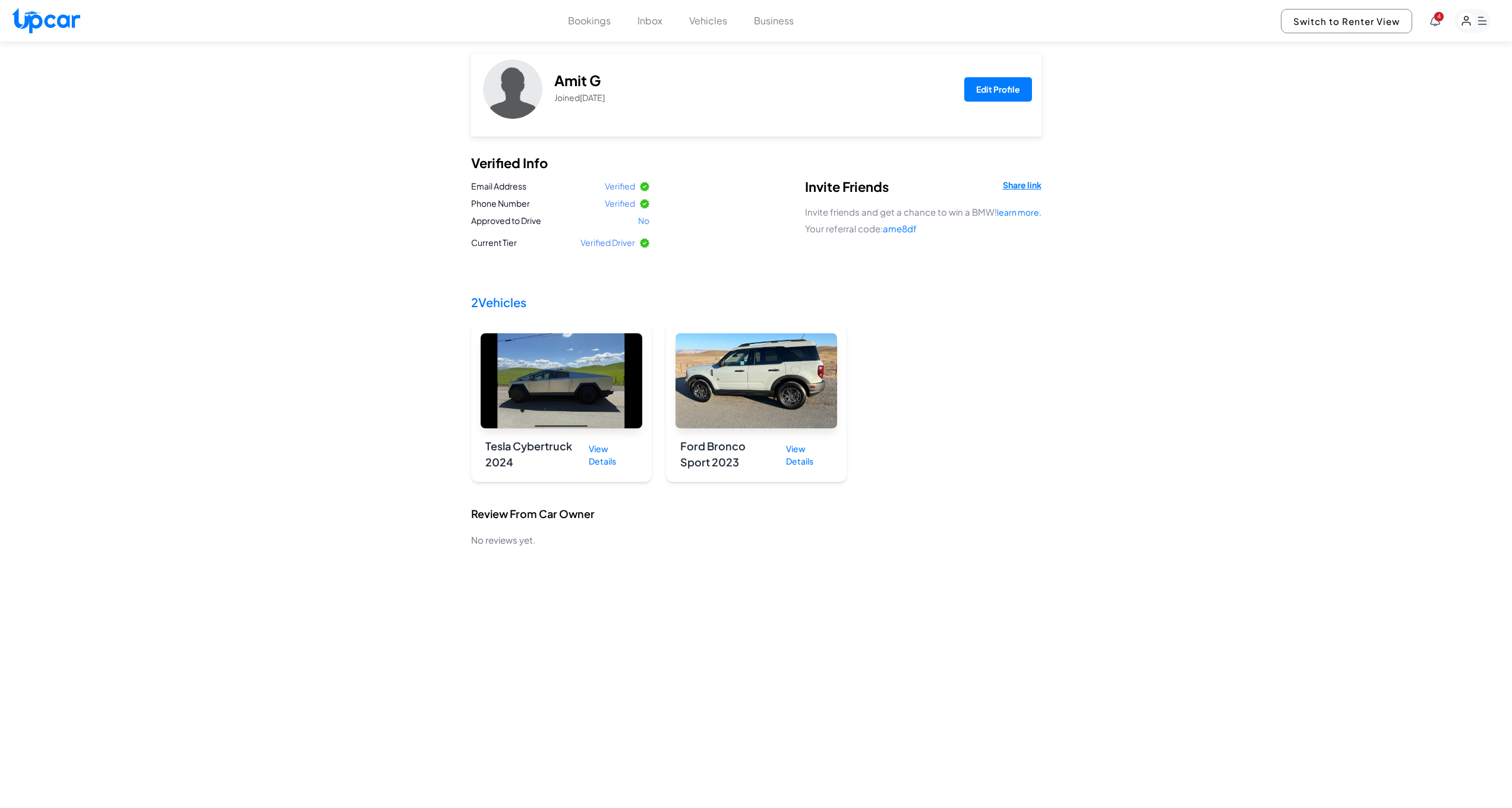
click at [1479, 25] on rect "button" at bounding box center [1472, 20] width 37 height 24
click at [1023, 97] on button "Edit Profile" at bounding box center [997, 89] width 67 height 24
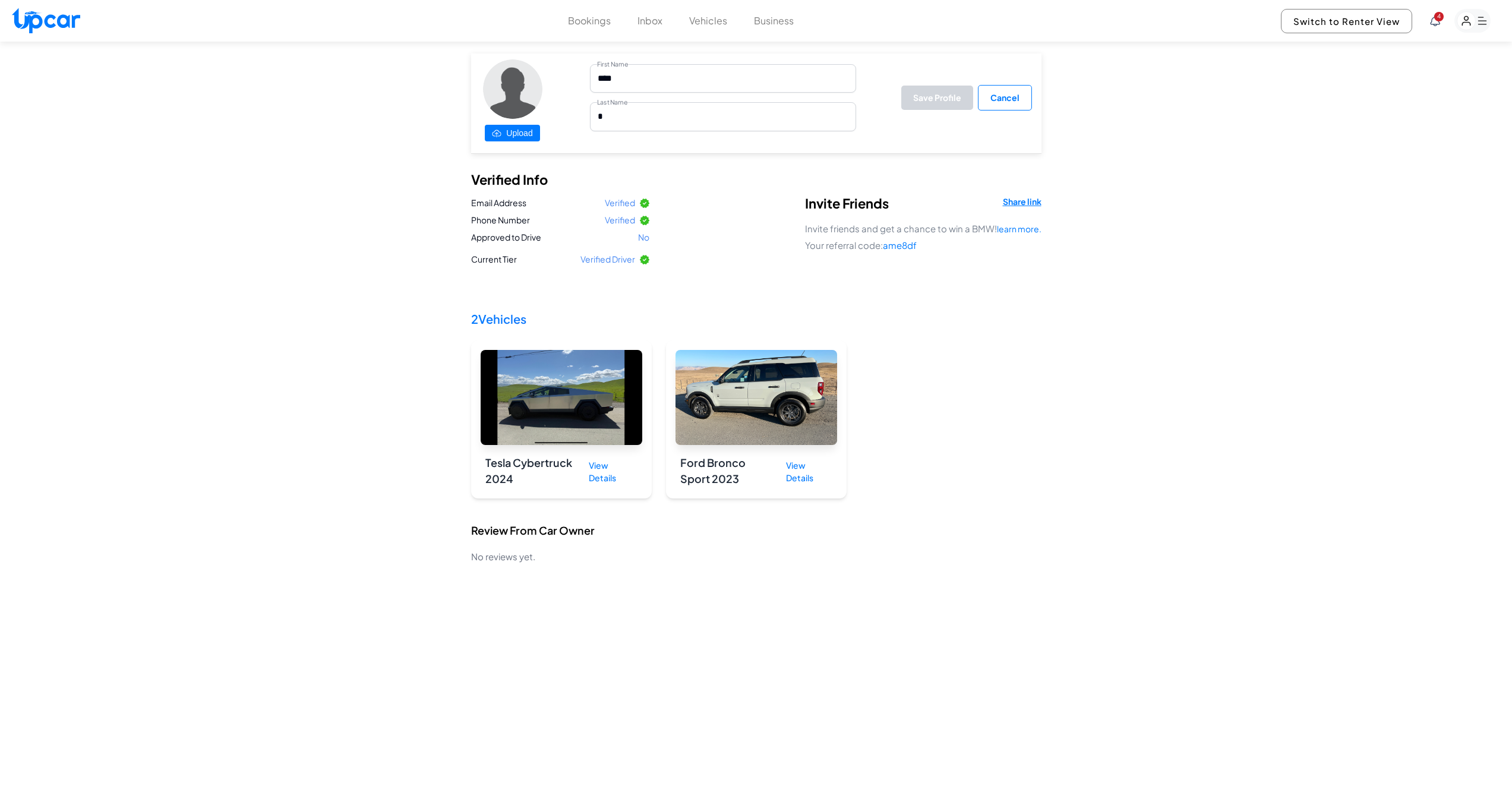
click at [1483, 21] on icon "button" at bounding box center [1483, 21] width 9 height 7
click at [1365, 147] on link "Profile" at bounding box center [1405, 145] width 172 height 25
click at [1465, 20] on icon "button" at bounding box center [1466, 21] width 7 height 9
click at [1379, 170] on link "Account" at bounding box center [1405, 173] width 172 height 25
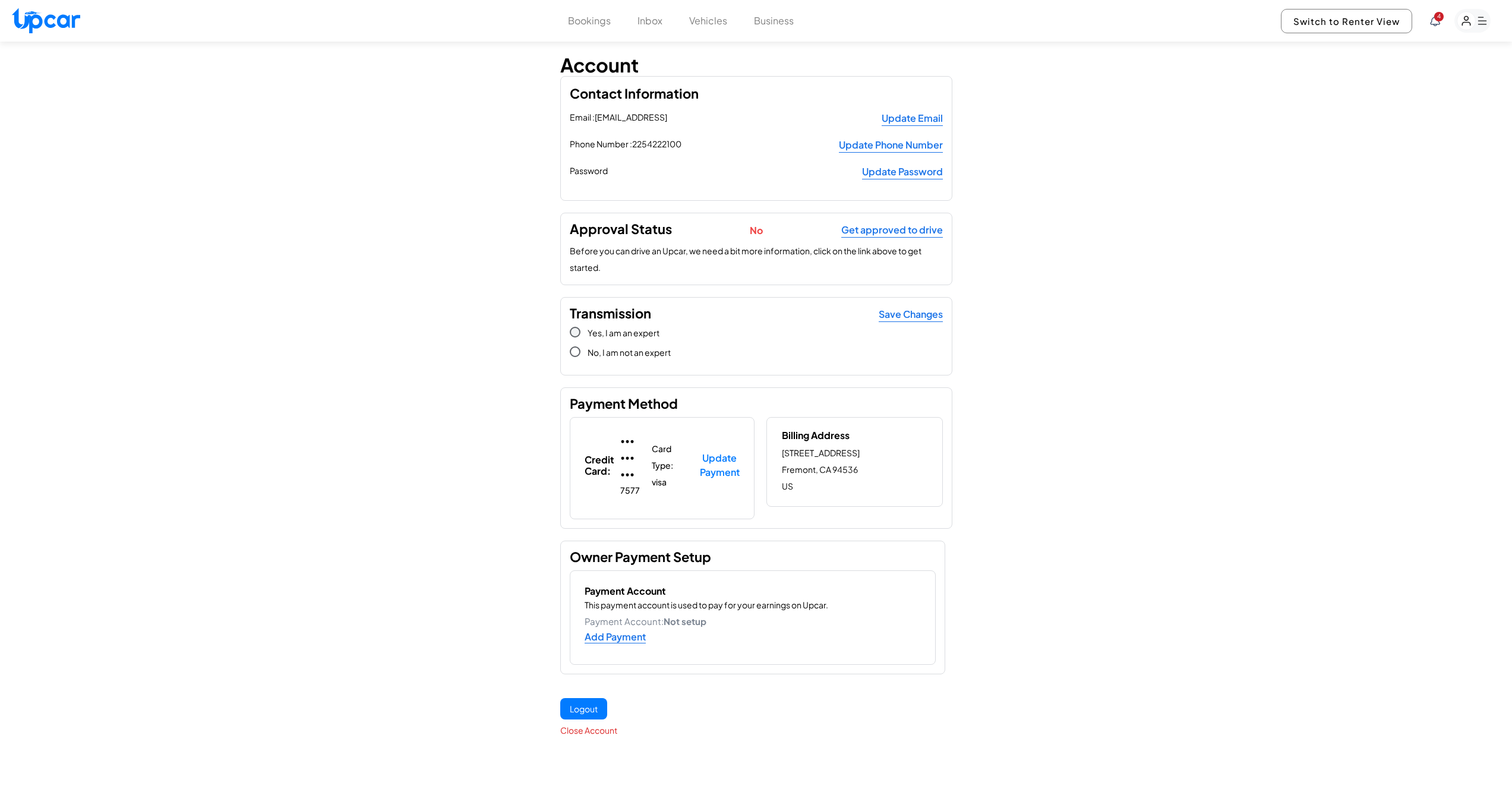
click at [574, 337] on span at bounding box center [575, 332] width 11 height 11
click at [915, 322] on div "Save Changes" at bounding box center [911, 315] width 64 height 15
click at [577, 357] on span at bounding box center [575, 351] width 11 height 11
click at [918, 322] on div "Save Changes" at bounding box center [911, 315] width 64 height 15
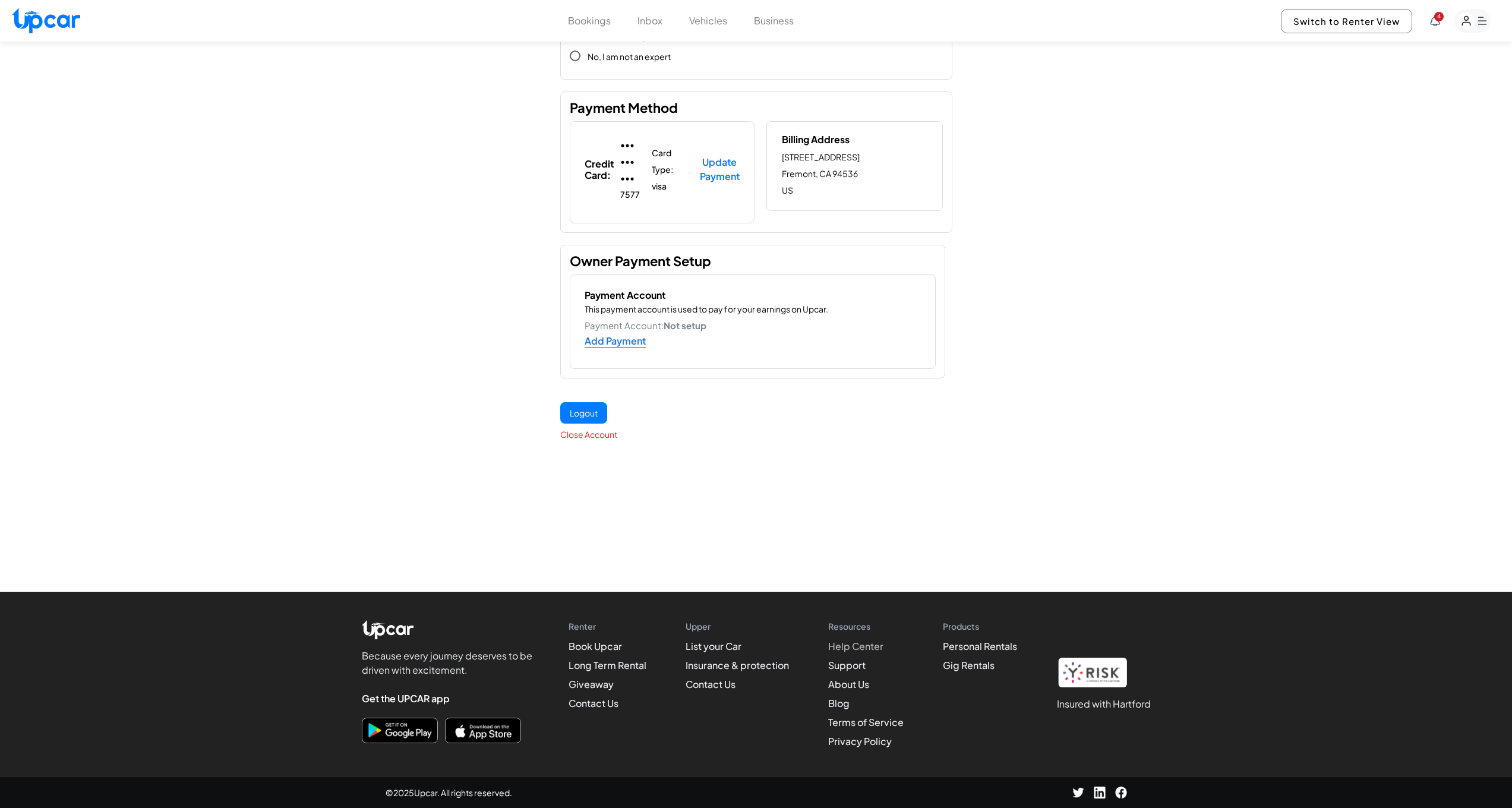
click at [845, 645] on link "Help Center" at bounding box center [856, 646] width 55 height 12
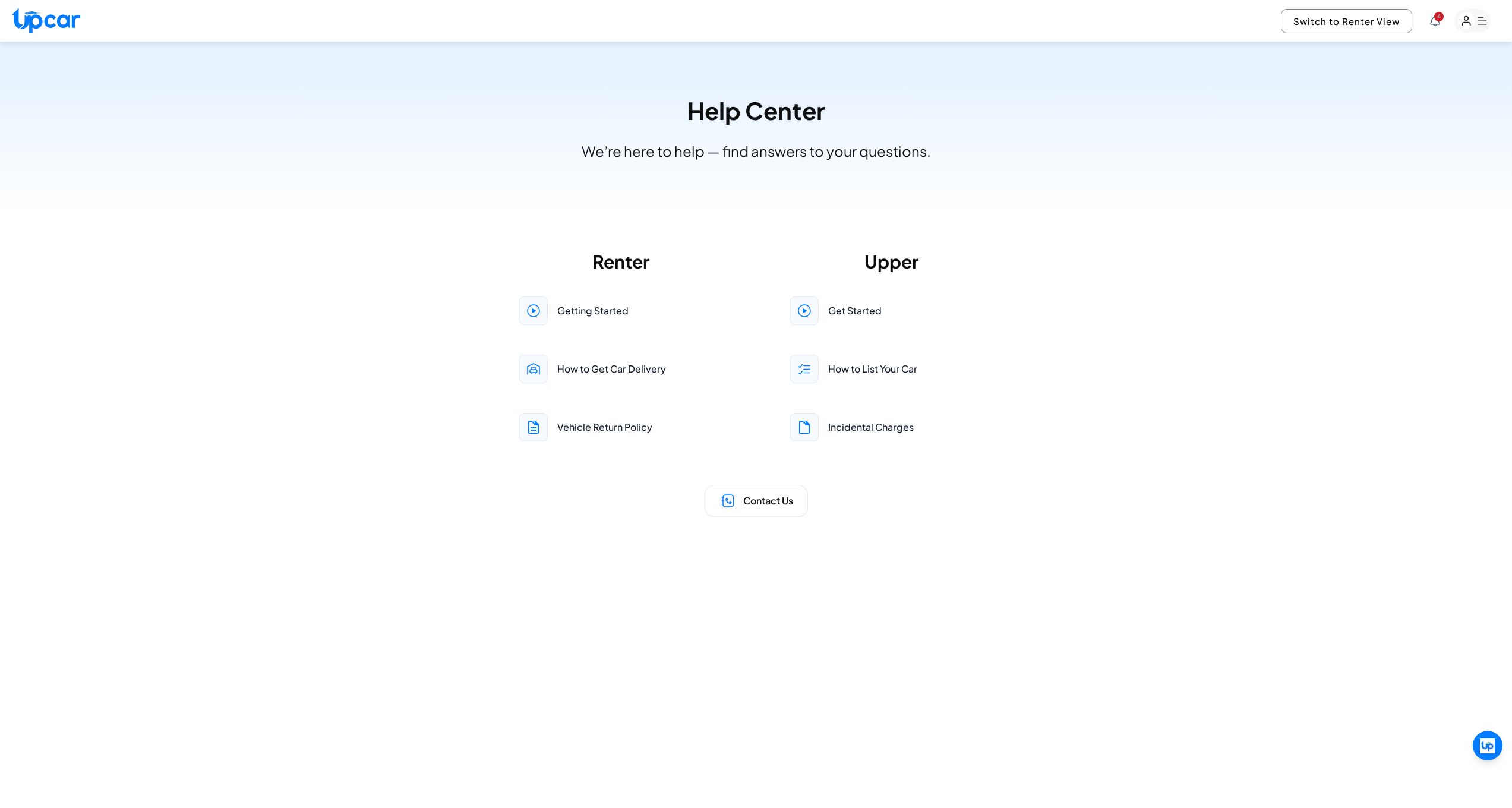
click at [1463, 19] on rect "button" at bounding box center [1467, 21] width 19 height 19
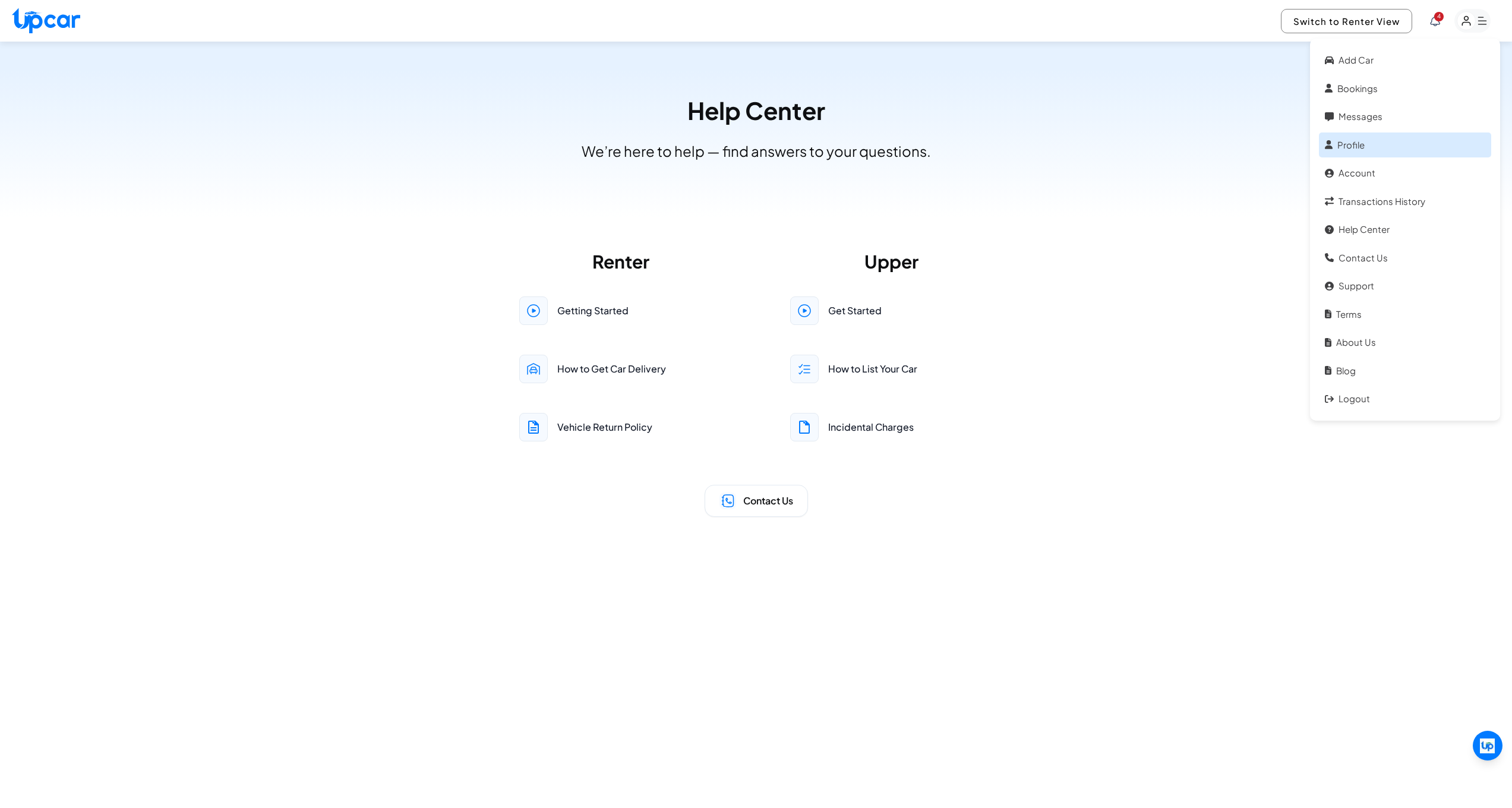
click at [1334, 153] on link "Profile" at bounding box center [1405, 145] width 172 height 25
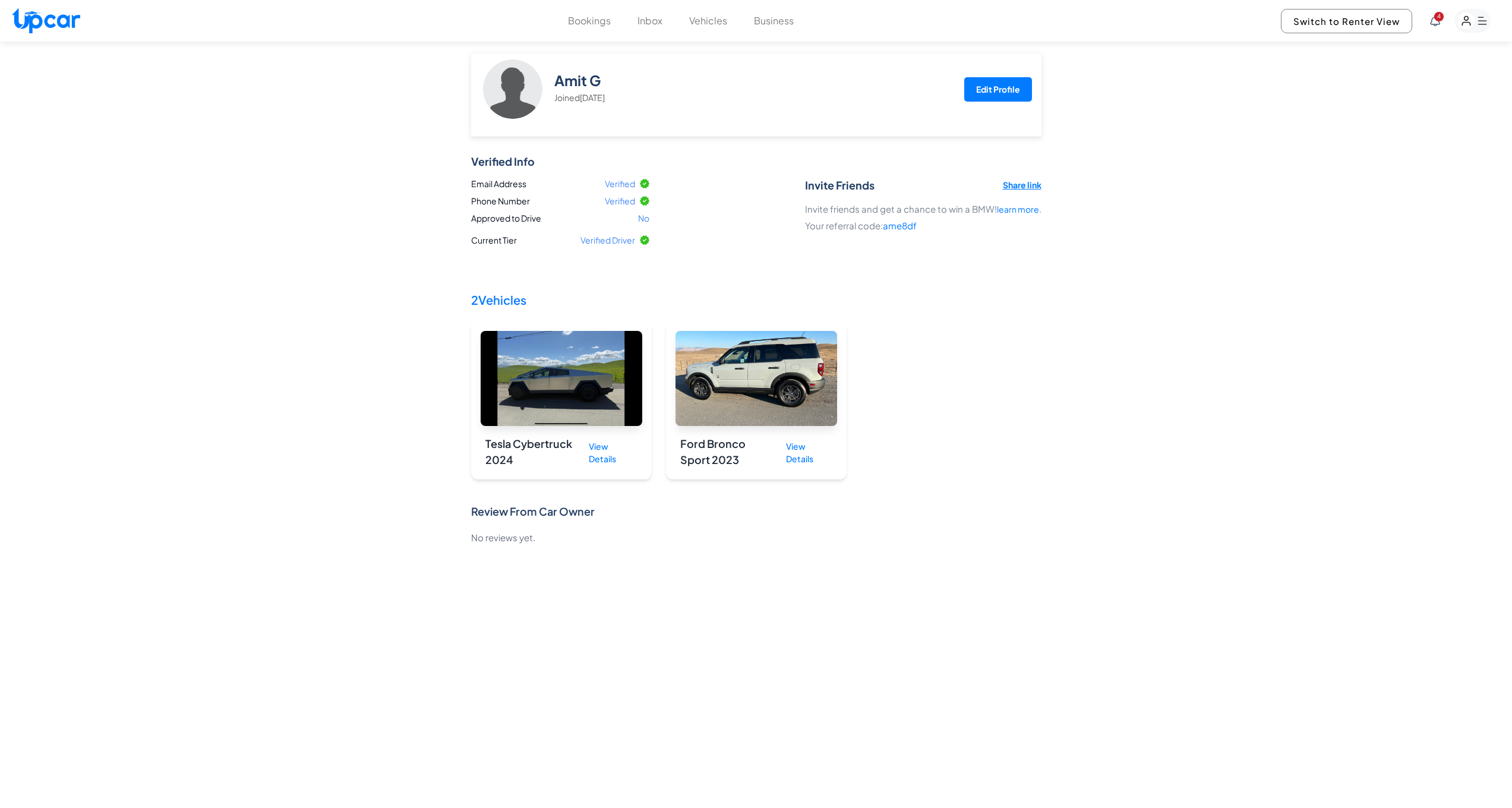
click at [711, 25] on button "Vehicles" at bounding box center [708, 20] width 38 height 14
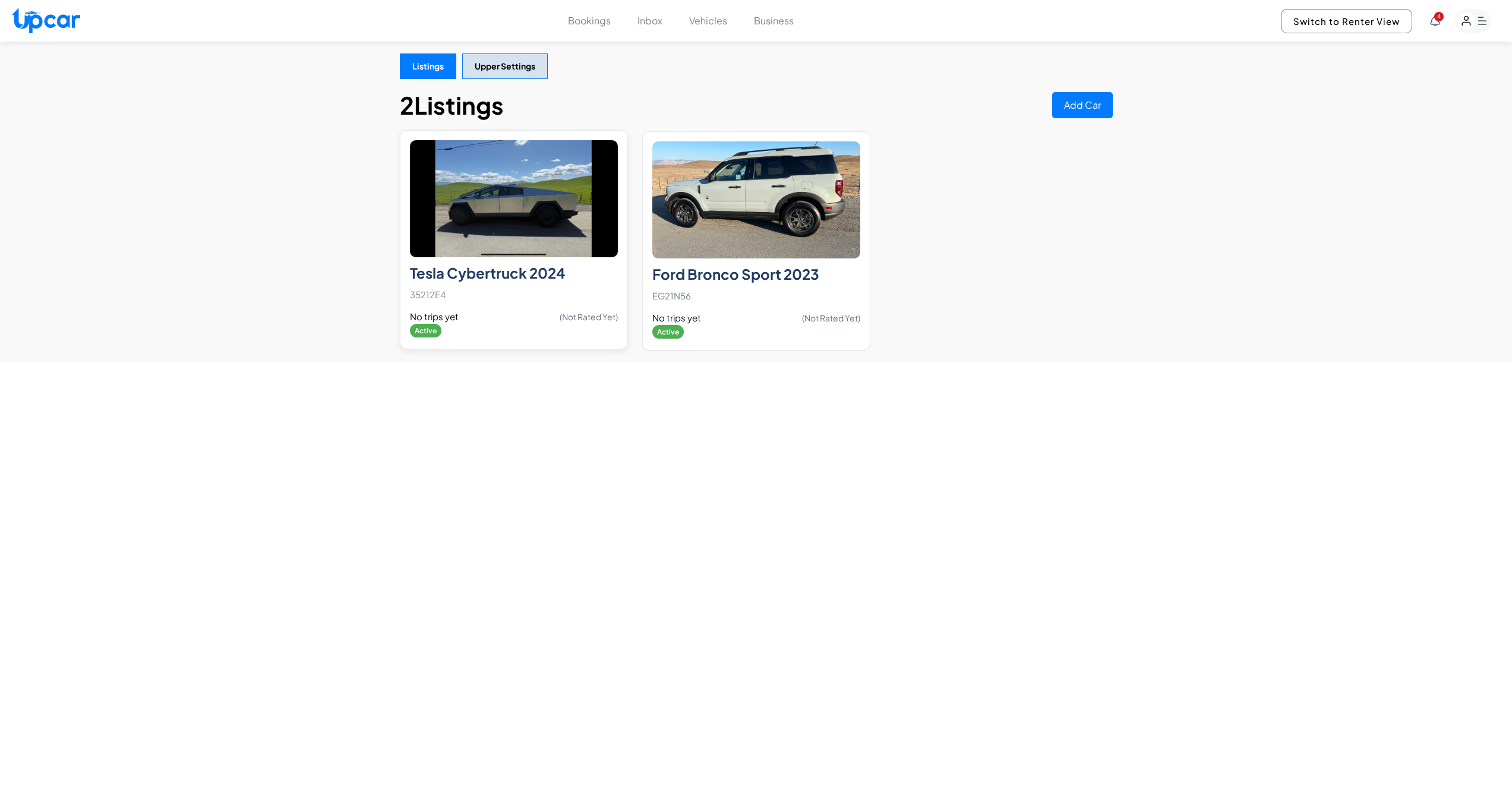
click at [528, 284] on div "Tesla Cybertruck 2024 35212E4 No trips yet (Not Rated Yet) Active" at bounding box center [514, 298] width 208 height 82
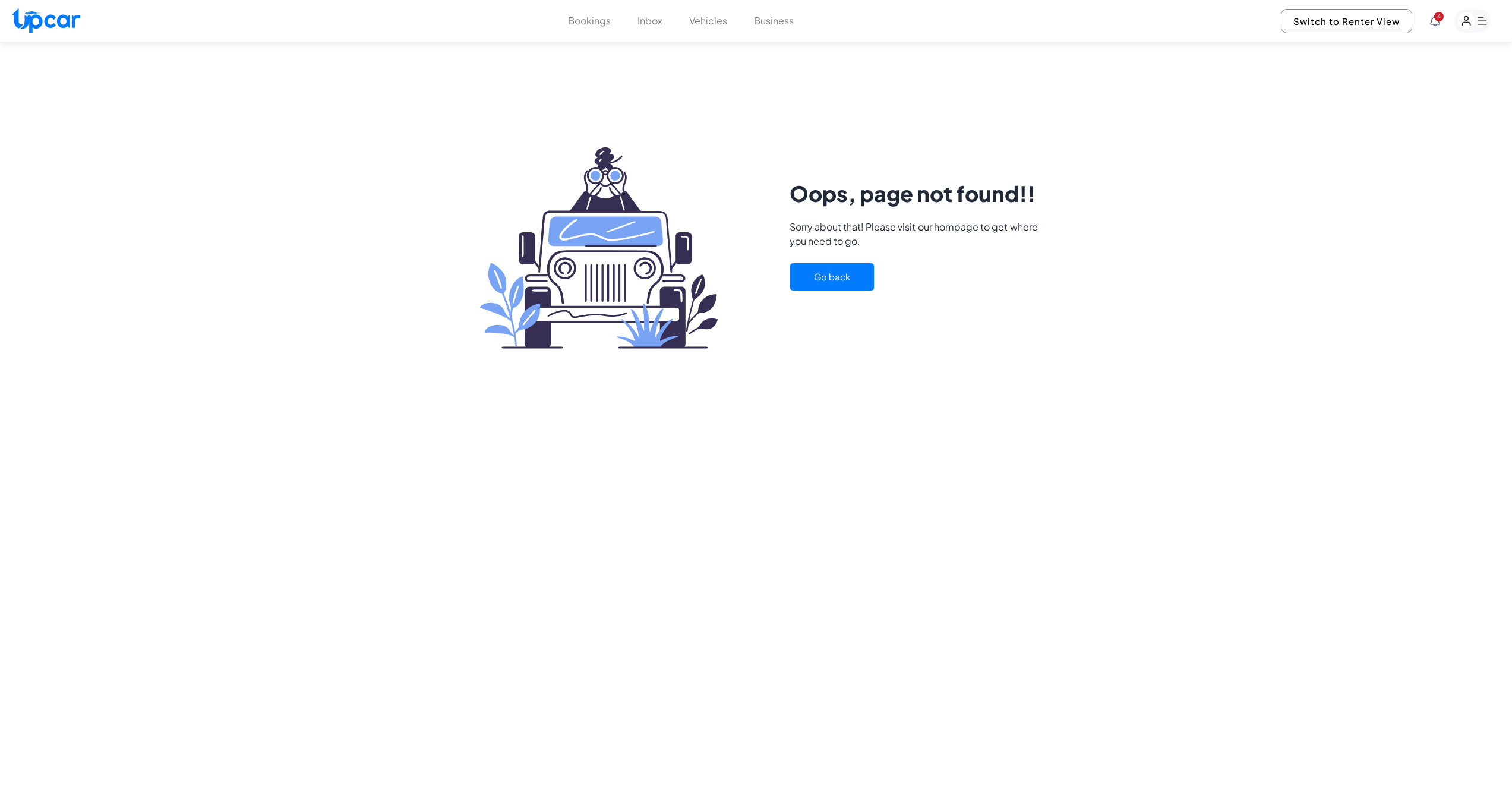
click at [846, 279] on button "Go back" at bounding box center [832, 277] width 85 height 29
select select "********"
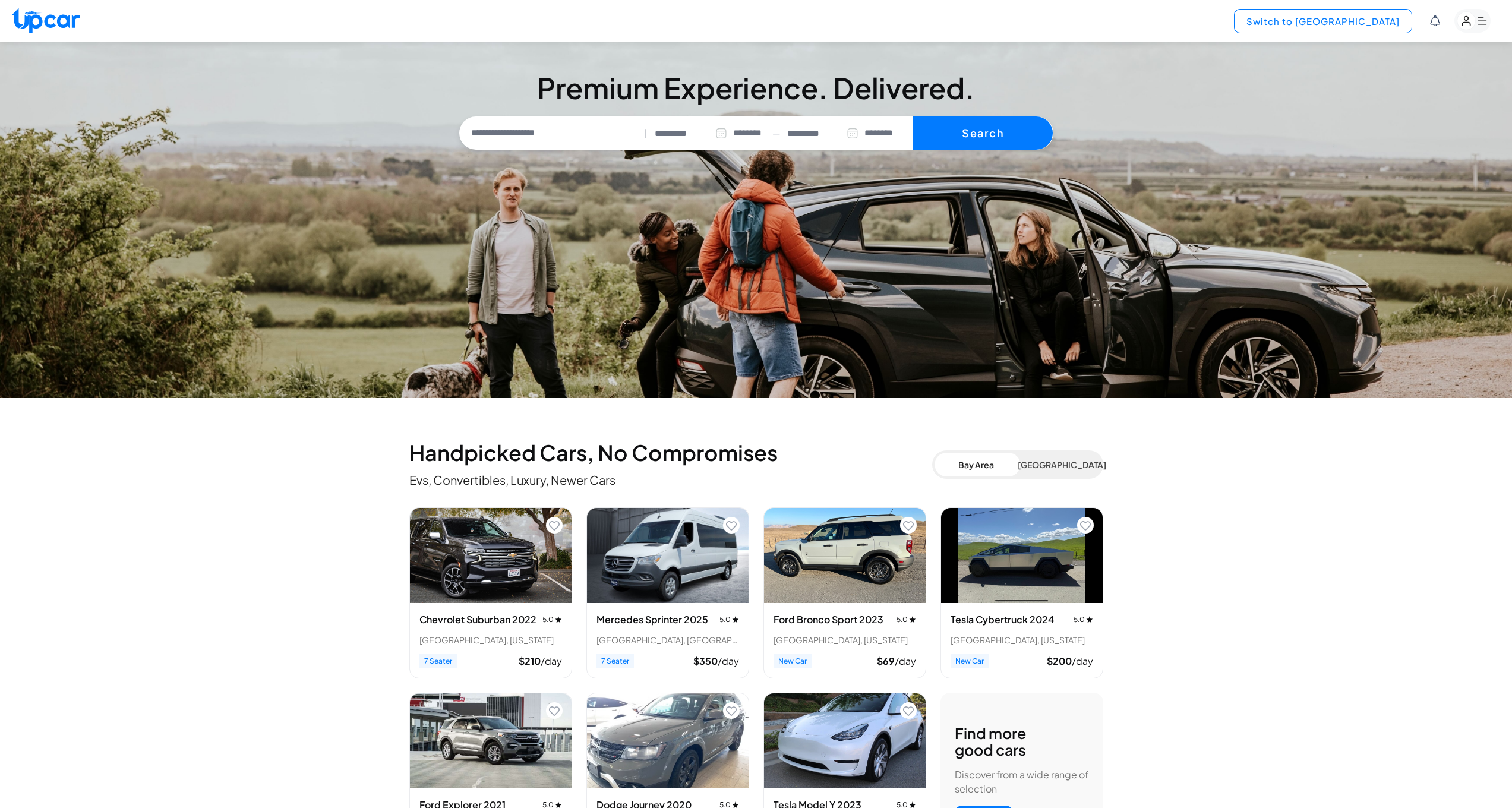
click at [1352, 19] on button "Switch to [GEOGRAPHIC_DATA]" at bounding box center [1323, 20] width 178 height 24
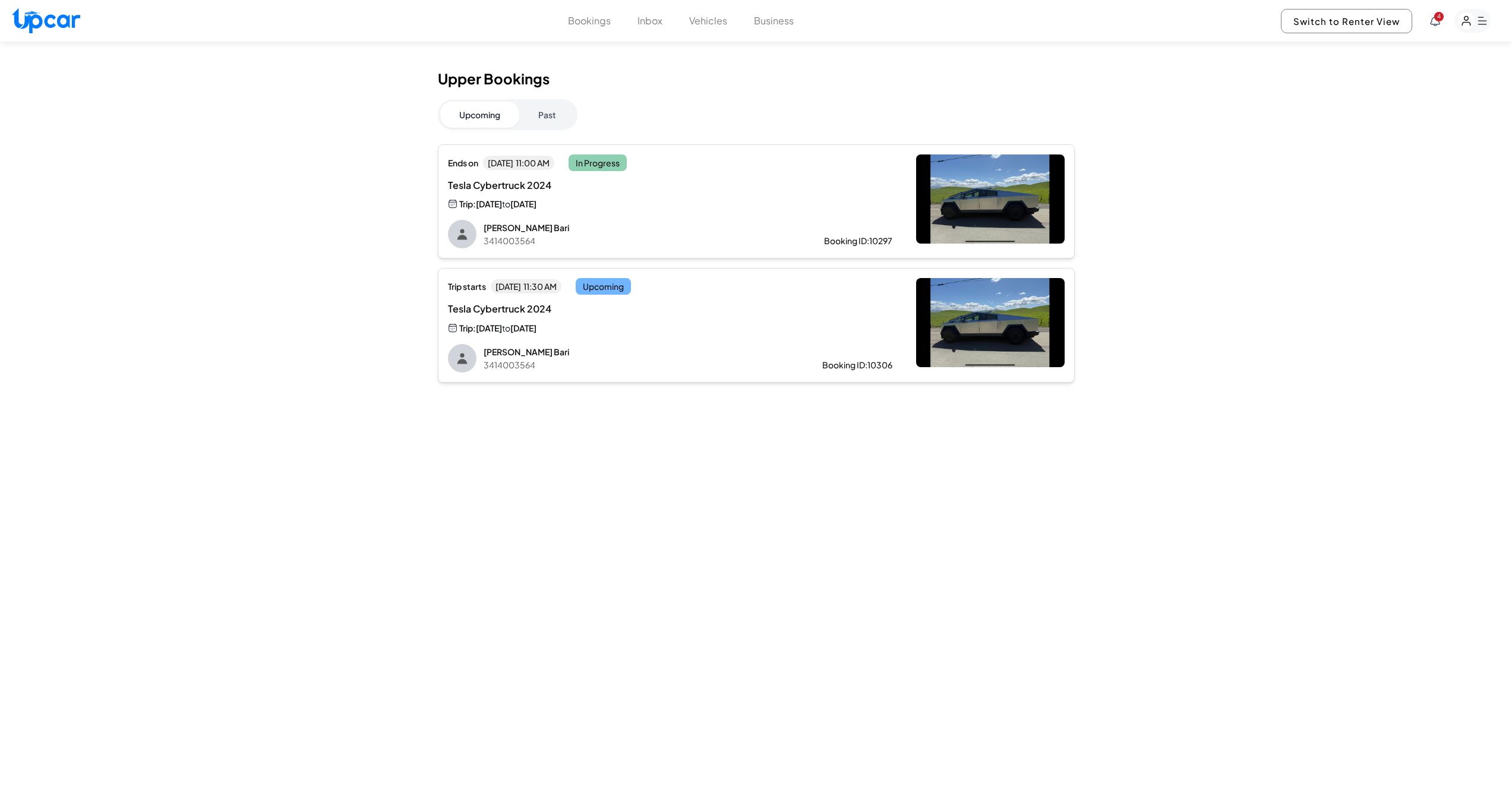
click at [717, 17] on button "Vehicles" at bounding box center [708, 20] width 38 height 14
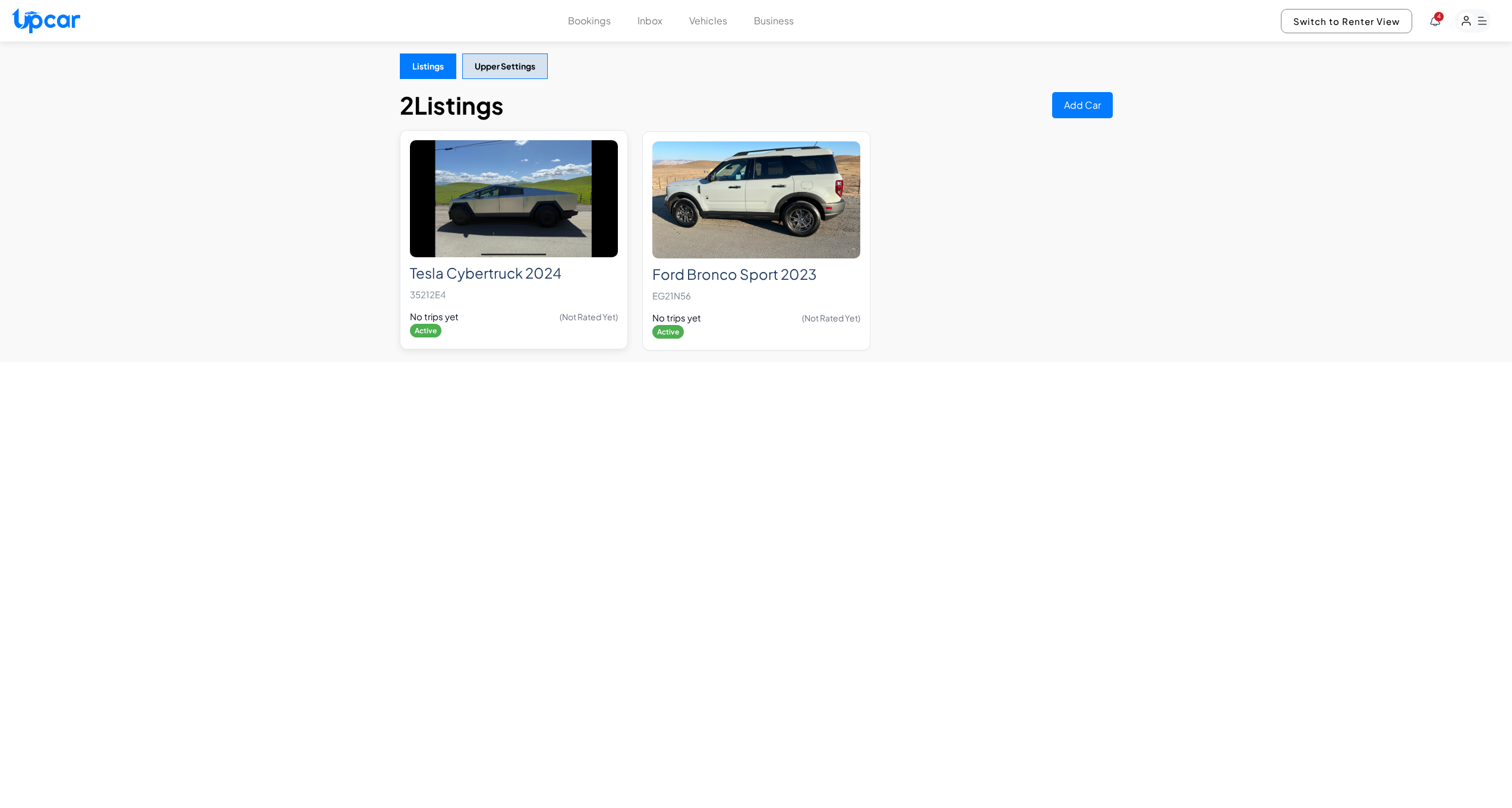
click at [525, 305] on div "Tesla Cybertruck 2024 35212E4 No trips yet (Not Rated Yet) Active" at bounding box center [514, 298] width 208 height 82
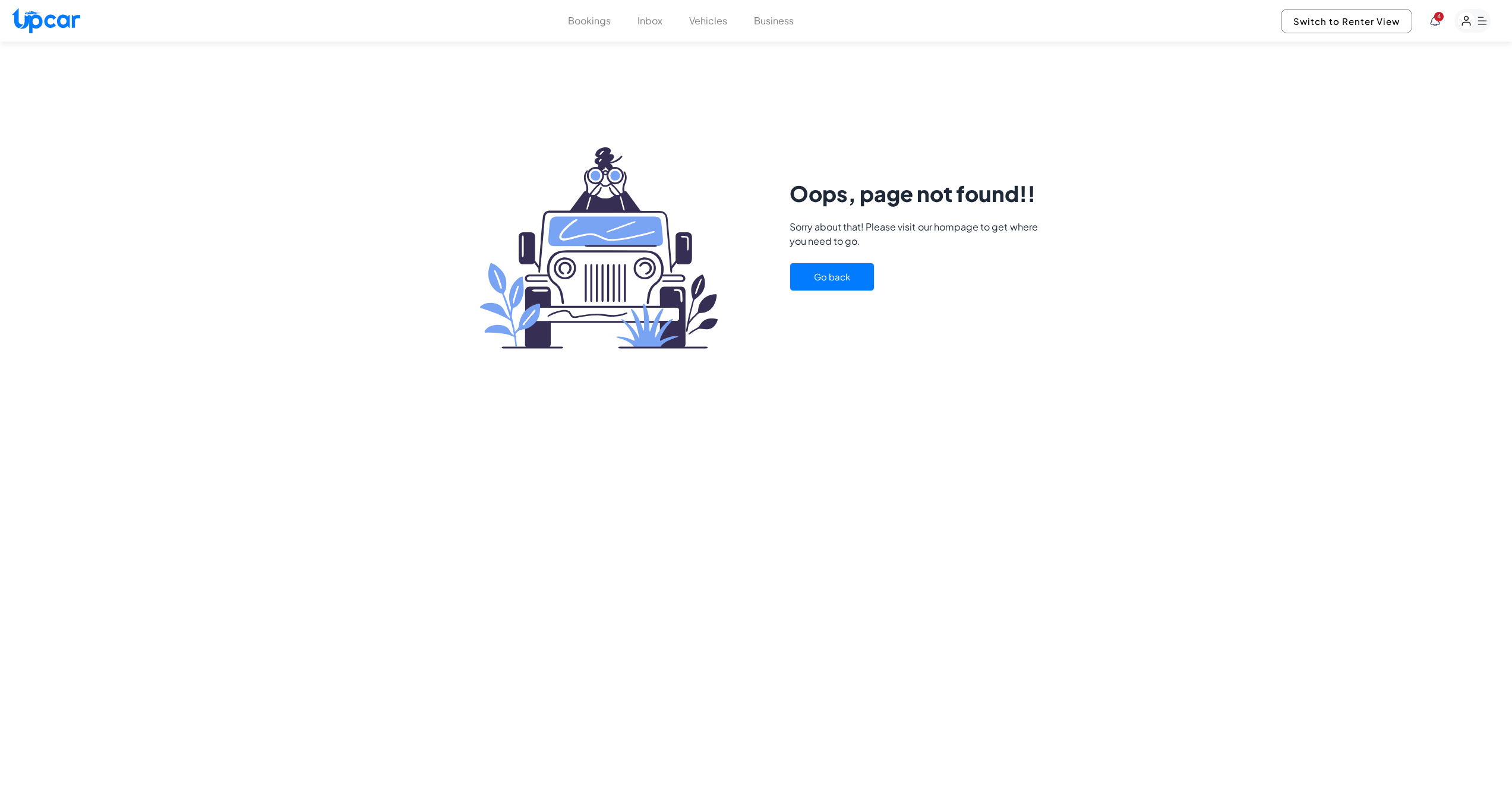
click at [843, 277] on button "Go back" at bounding box center [832, 277] width 85 height 29
select select "********"
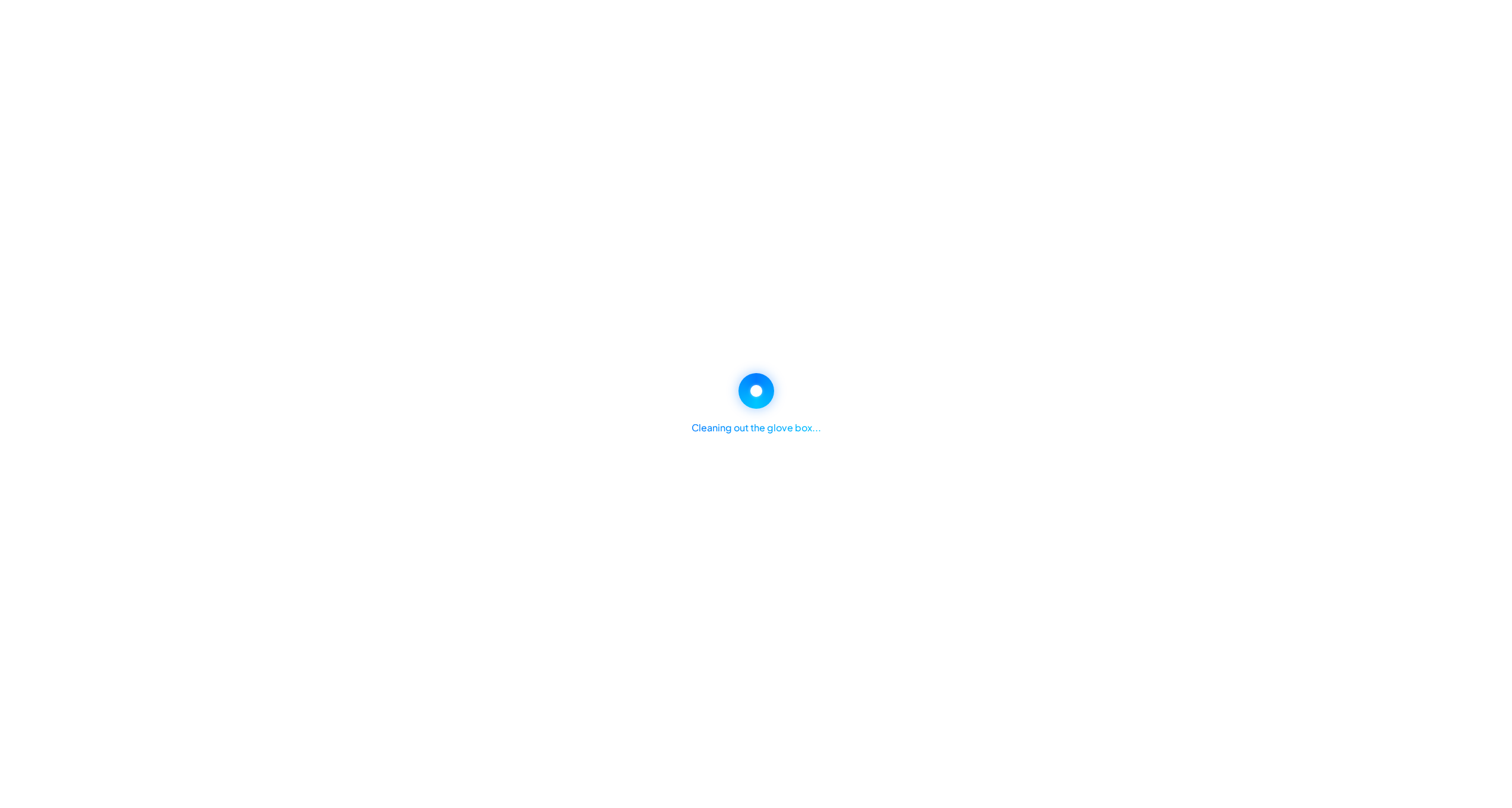
select select "********"
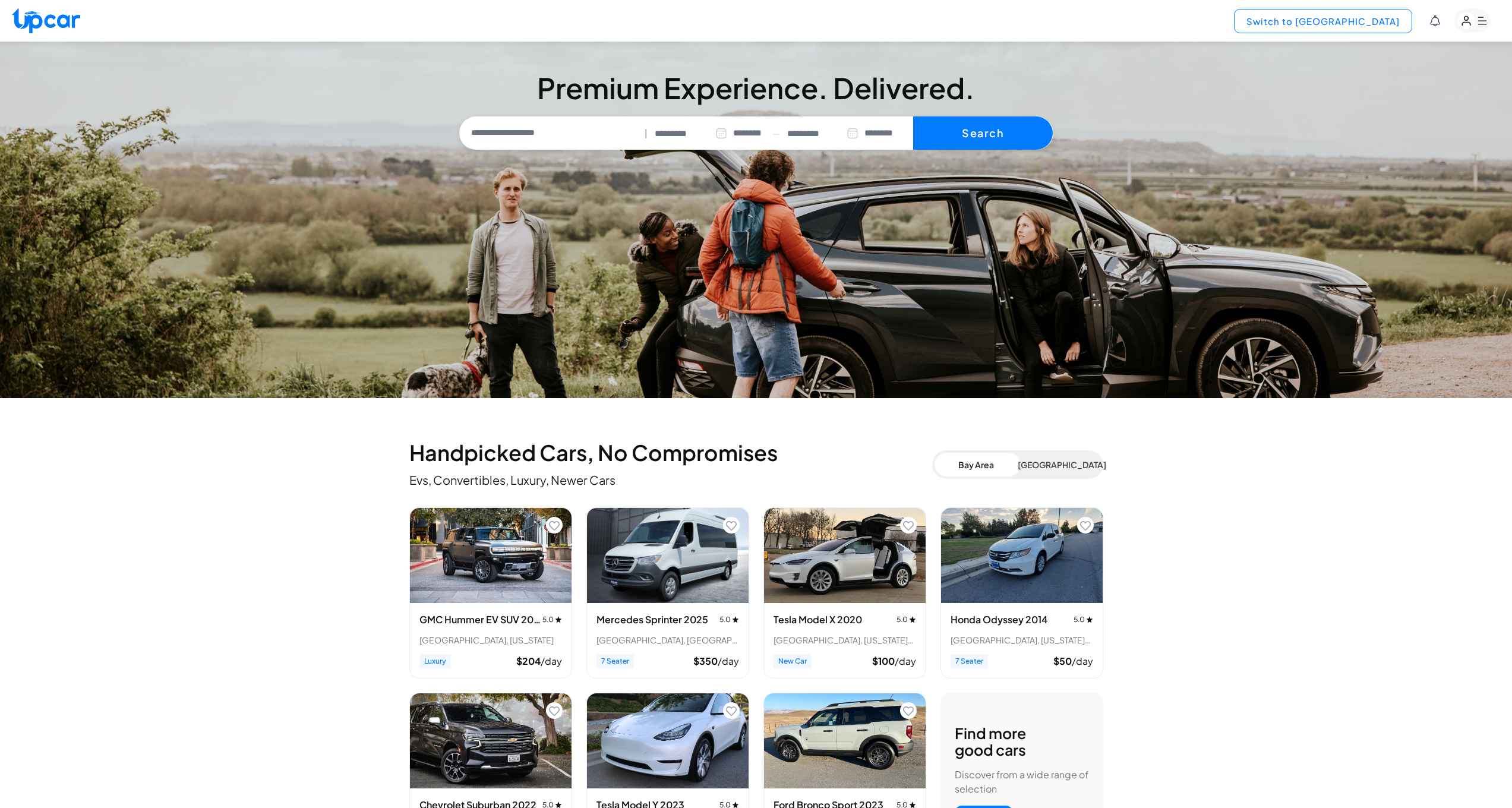
click at [1387, 22] on button "Switch to Upper View" at bounding box center [1323, 20] width 178 height 24
click at [1376, 17] on button "Switch to Upper View" at bounding box center [1323, 20] width 178 height 24
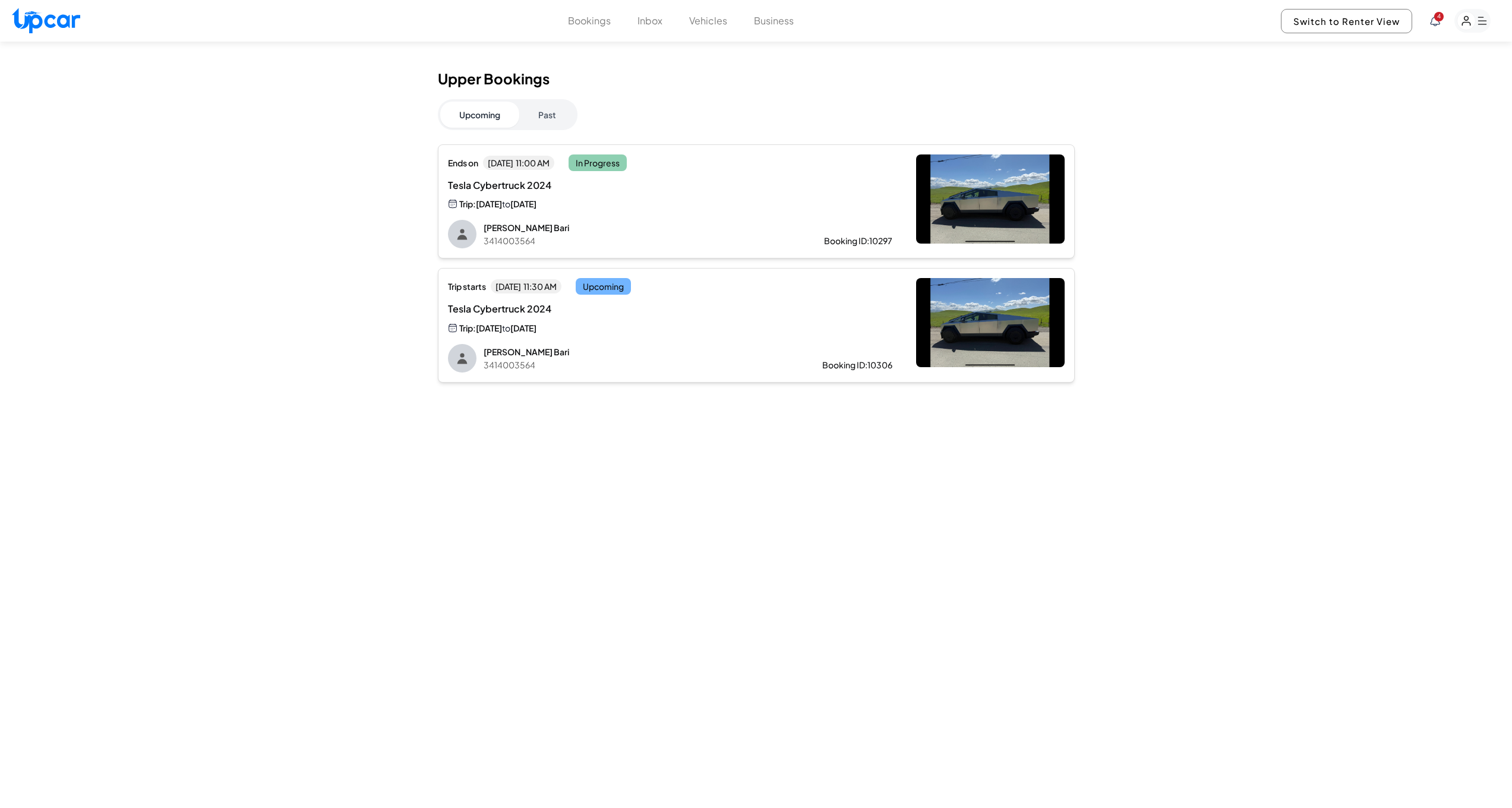
click at [713, 19] on button "Vehicles" at bounding box center [708, 20] width 38 height 14
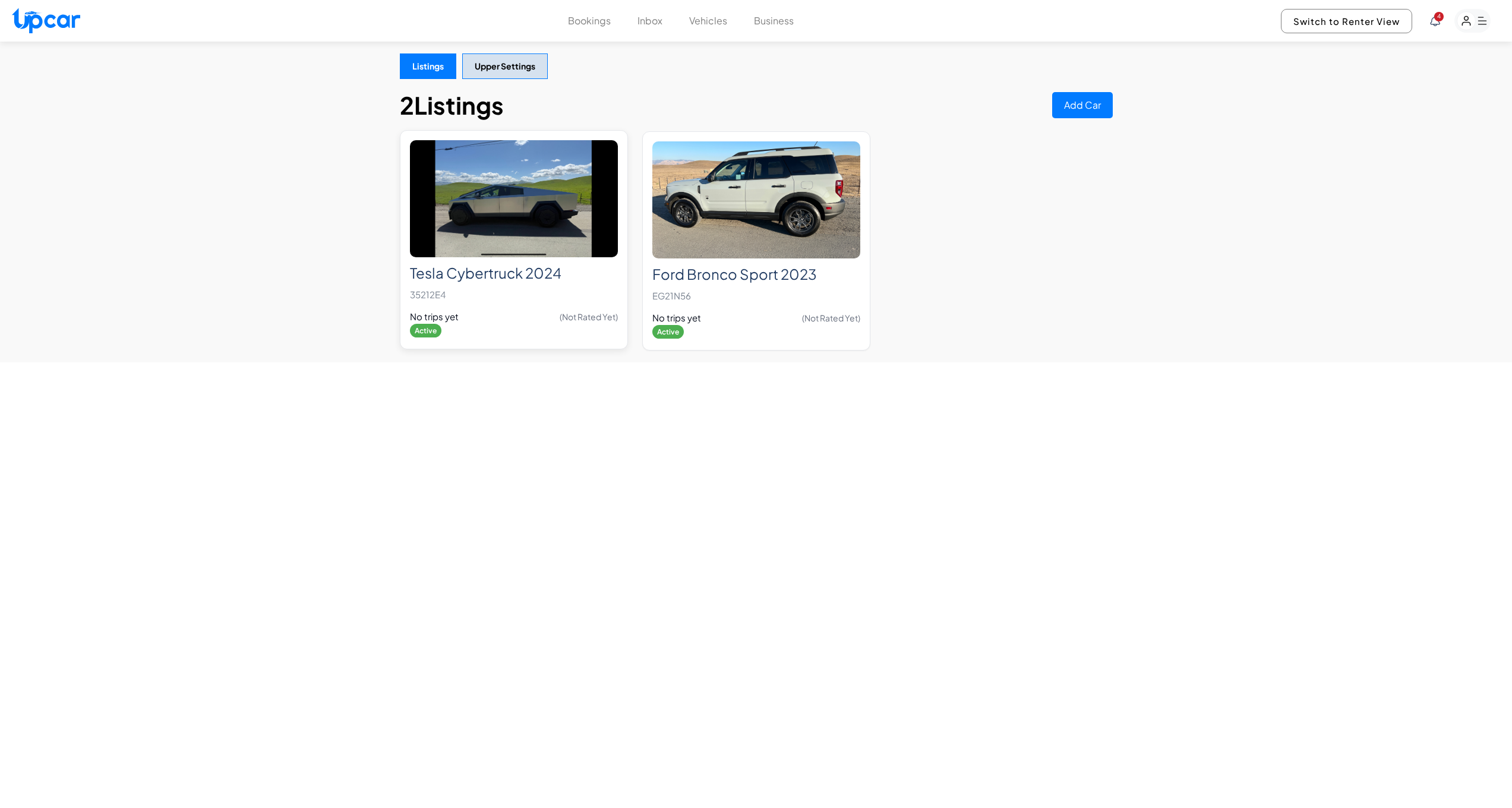
click at [517, 295] on p "35212E4" at bounding box center [514, 295] width 208 height 17
